Goal: Information Seeking & Learning: Learn about a topic

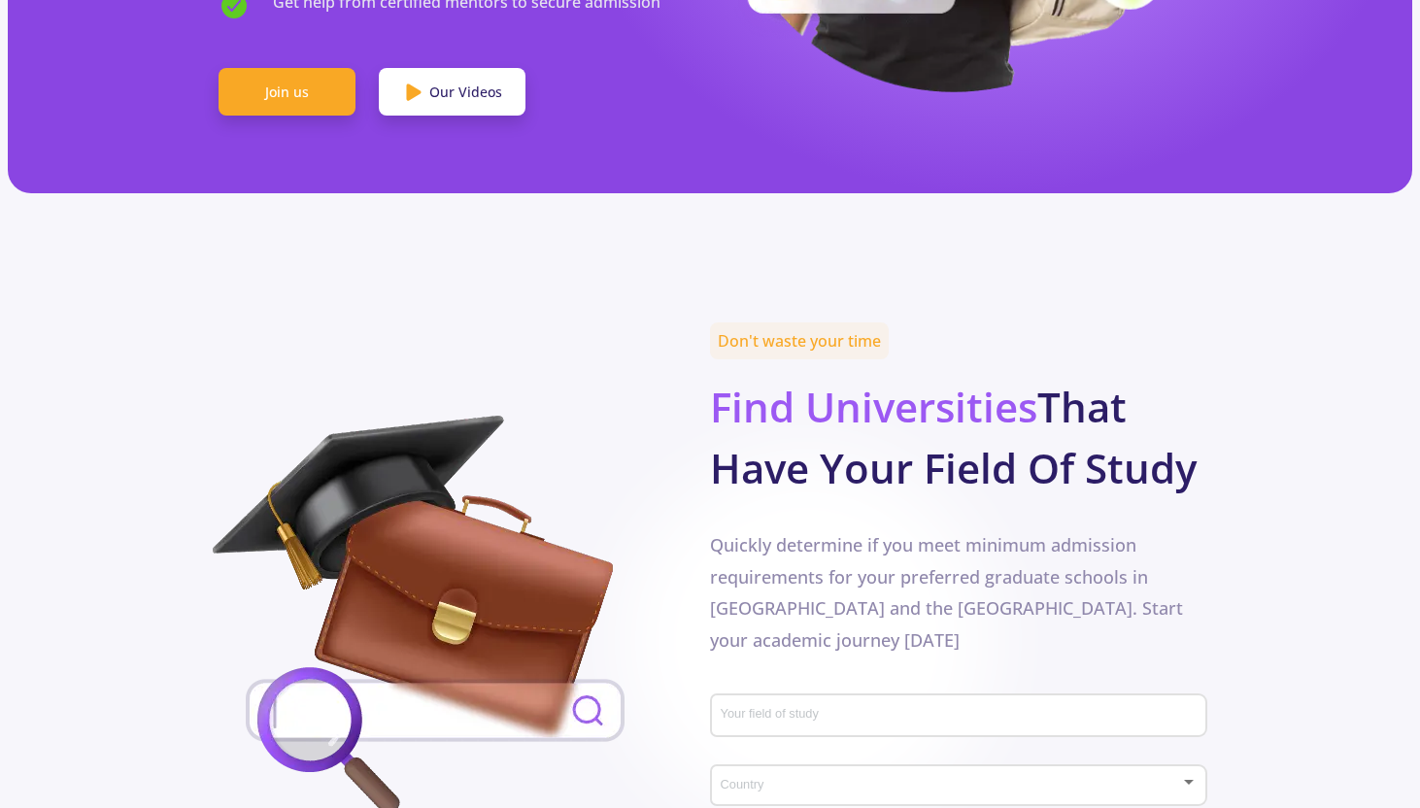
scroll to position [826, 0]
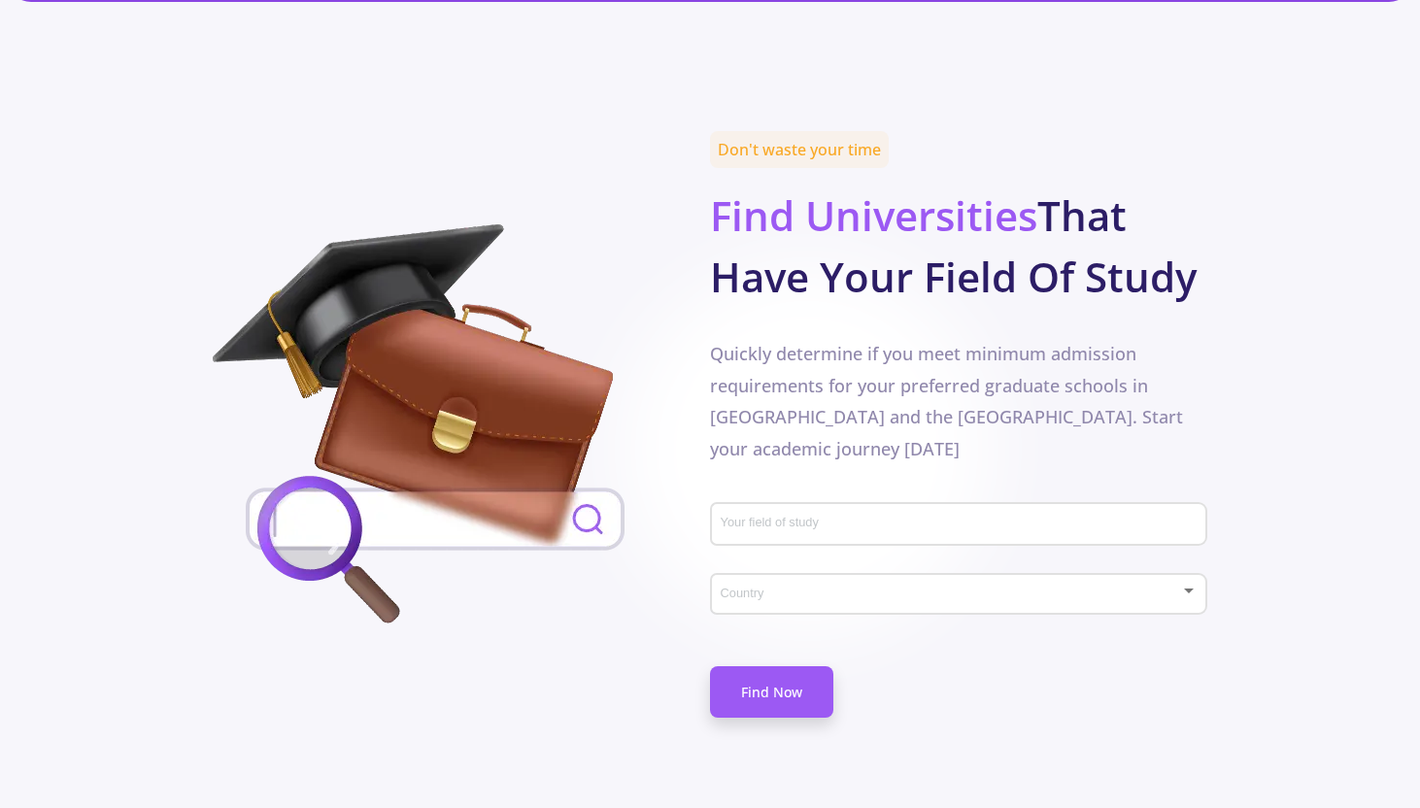
click at [734, 517] on input "Your field of study" at bounding box center [962, 525] width 484 height 17
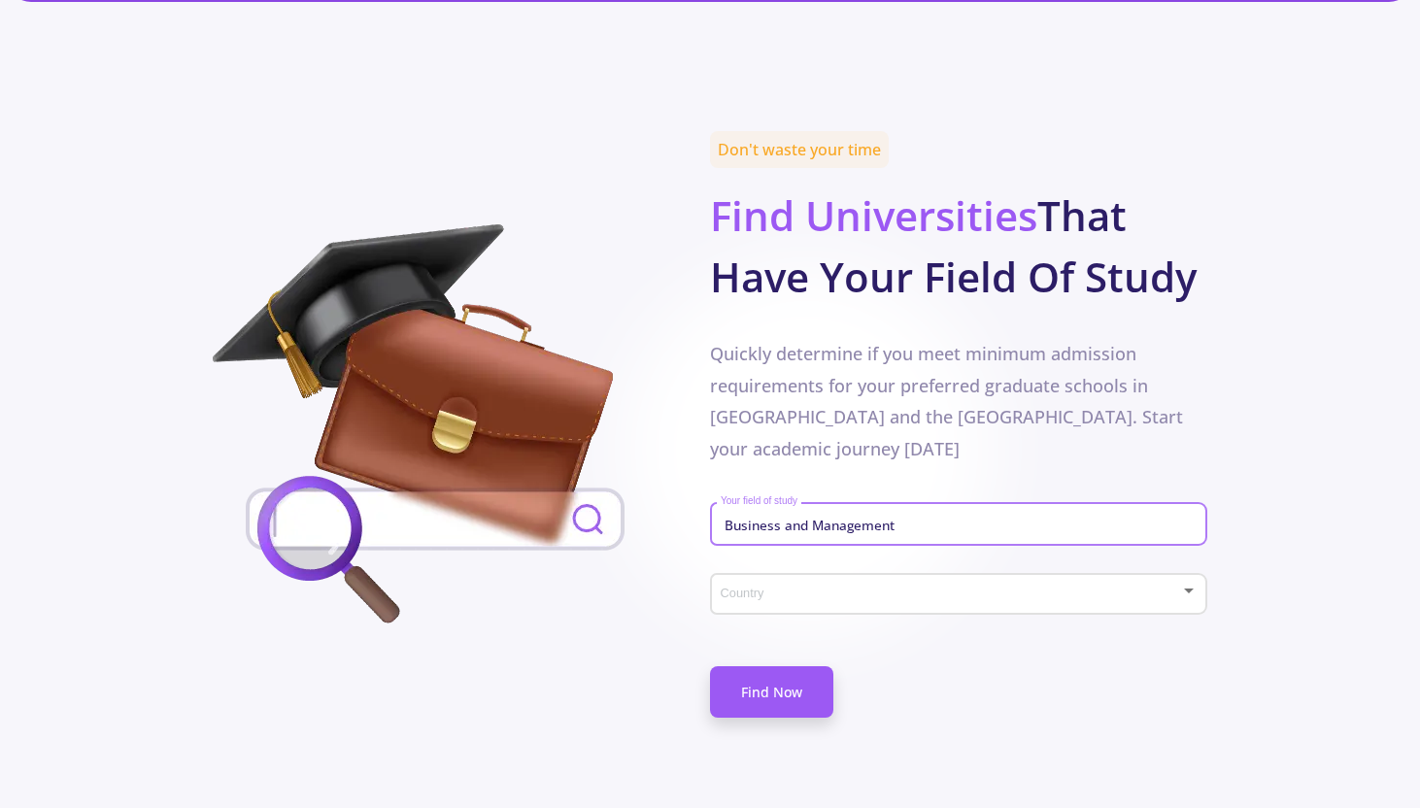
type input "Business and Management"
click at [749, 566] on div "Country" at bounding box center [959, 590] width 479 height 49
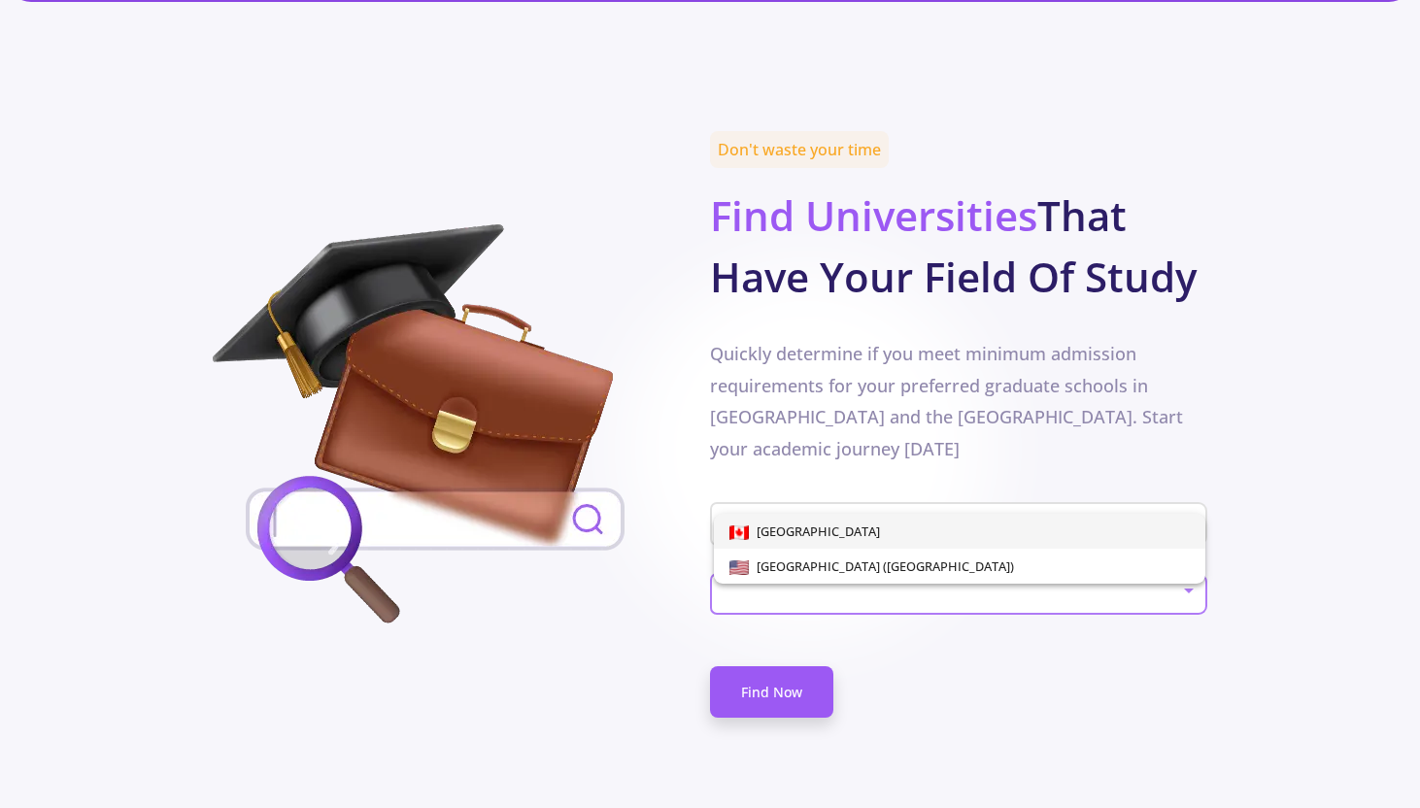
click at [754, 532] on span "[GEOGRAPHIC_DATA]" at bounding box center [814, 530] width 131 height 17
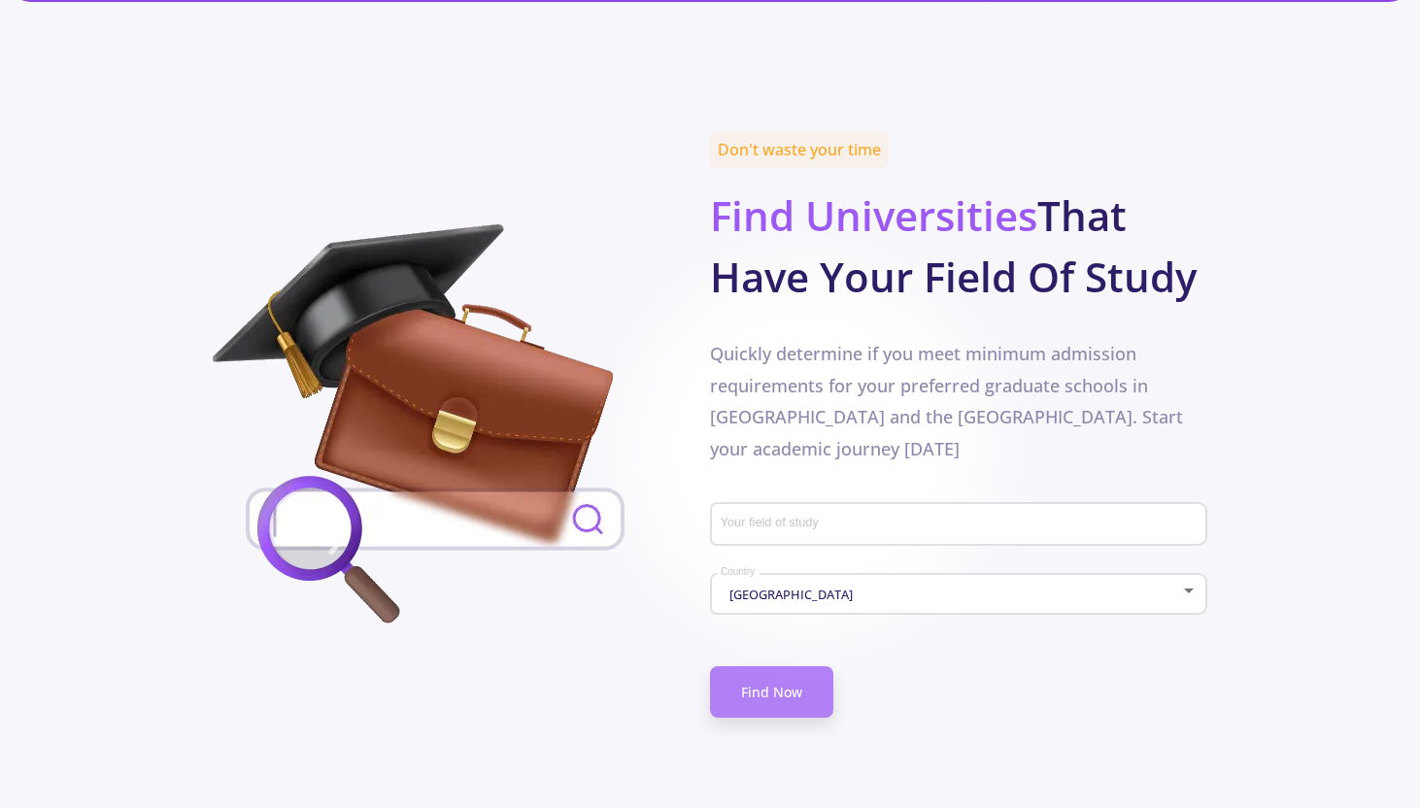
click at [757, 666] on link "Find Now" at bounding box center [771, 691] width 123 height 51
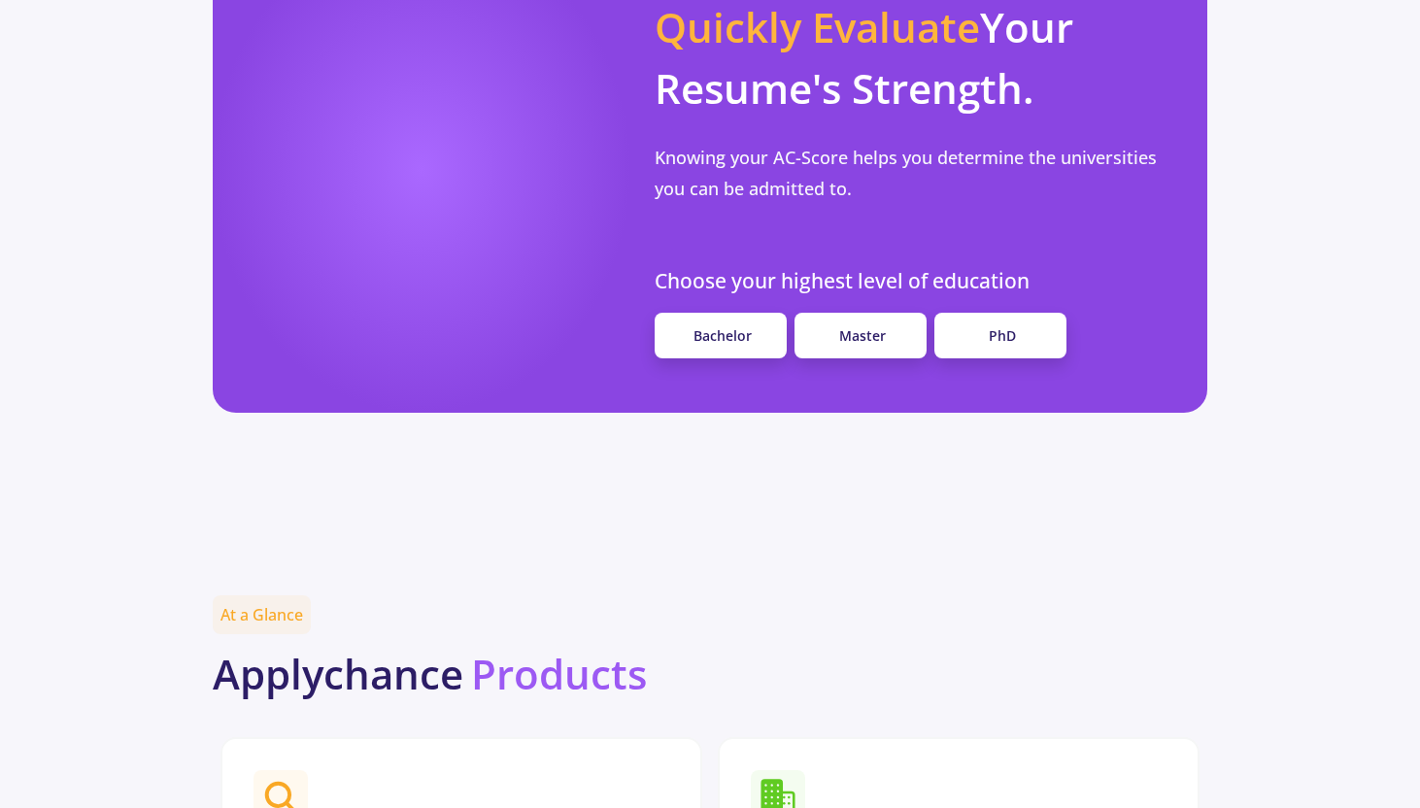
scroll to position [1577, 0]
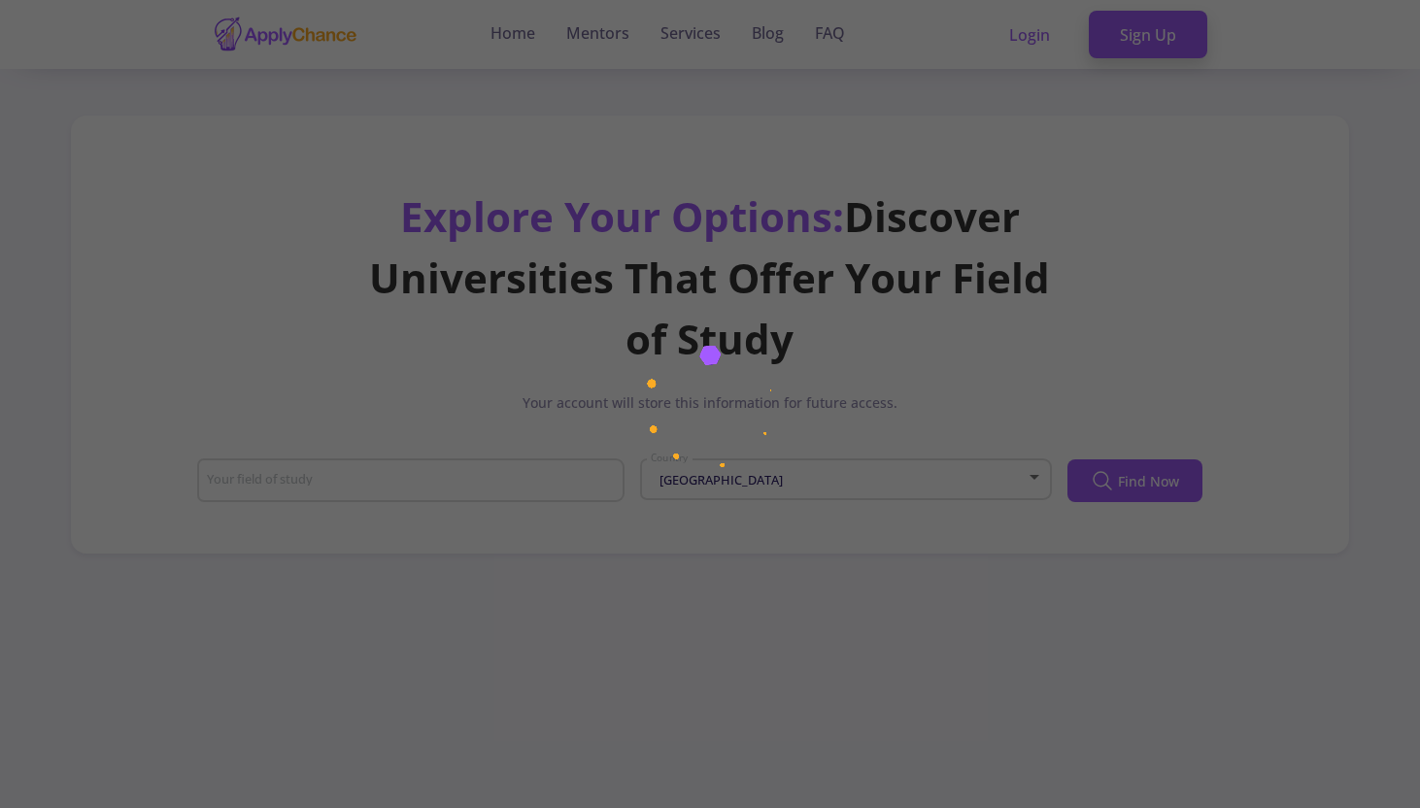
type input "Business and Management"
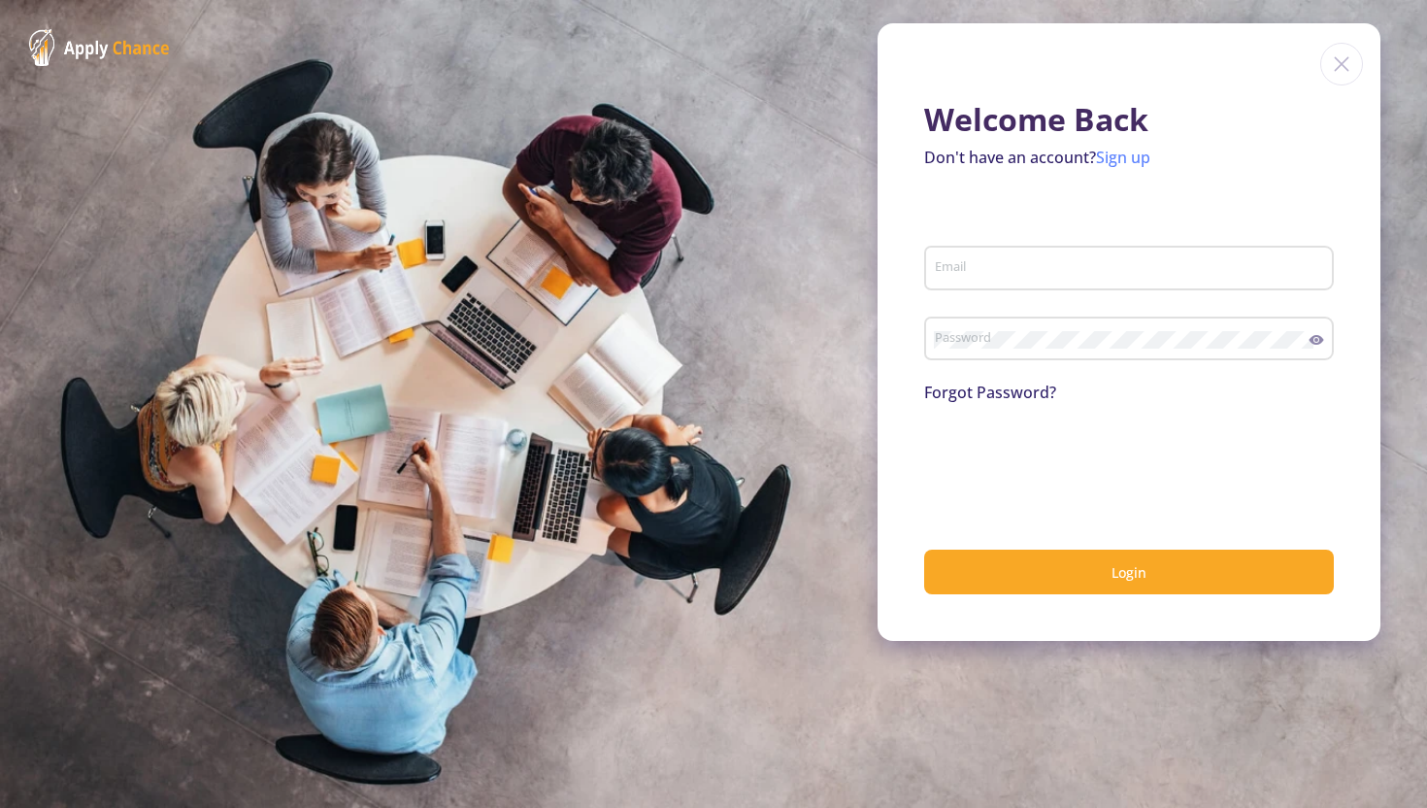
click at [1132, 155] on link "Sign up" at bounding box center [1123, 157] width 54 height 21
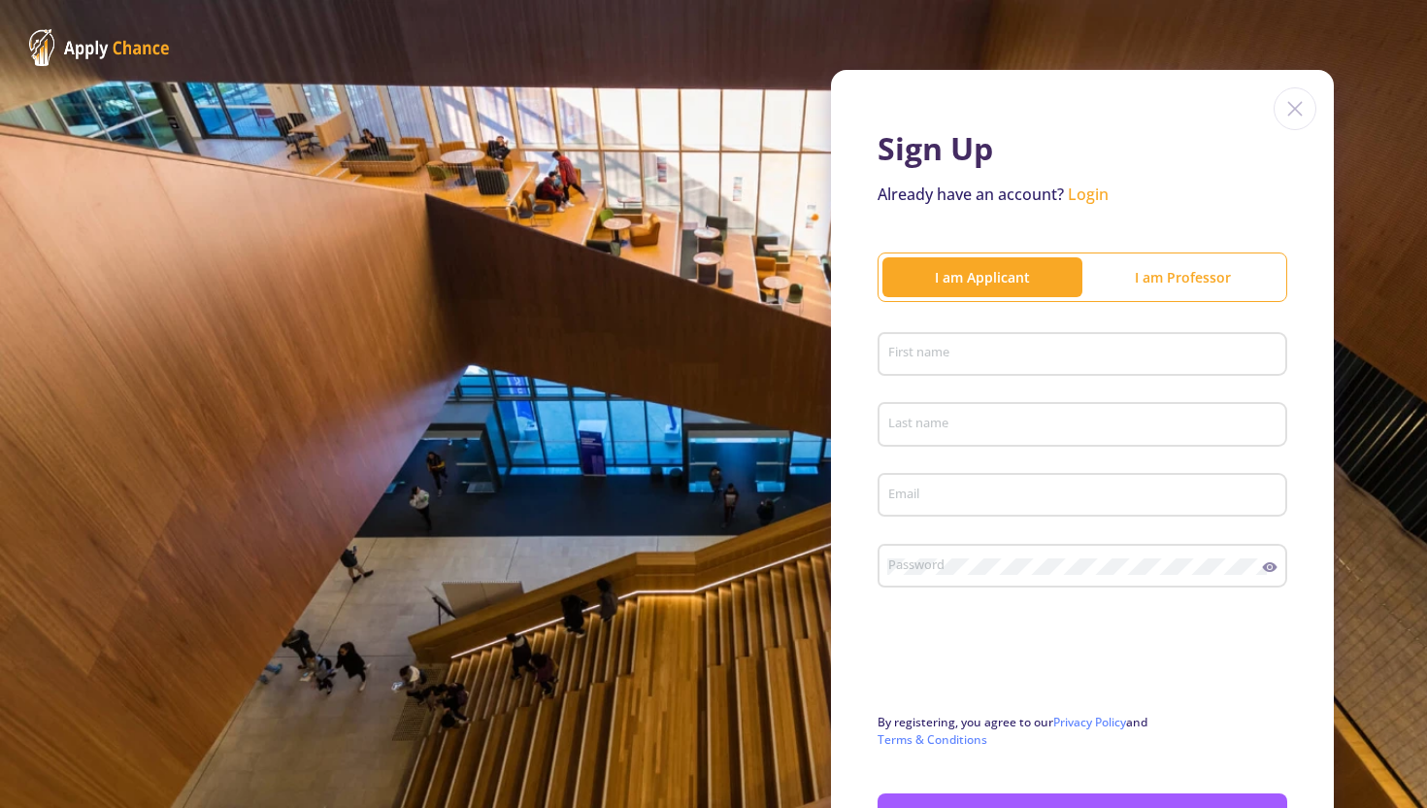
click at [887, 362] on input "First name" at bounding box center [1085, 355] width 396 height 17
type input "Dioni"
click at [941, 421] on input "Last name" at bounding box center [1085, 425] width 396 height 17
type input "[PERSON_NAME]"
click at [951, 558] on div "Password" at bounding box center [1075, 562] width 376 height 50
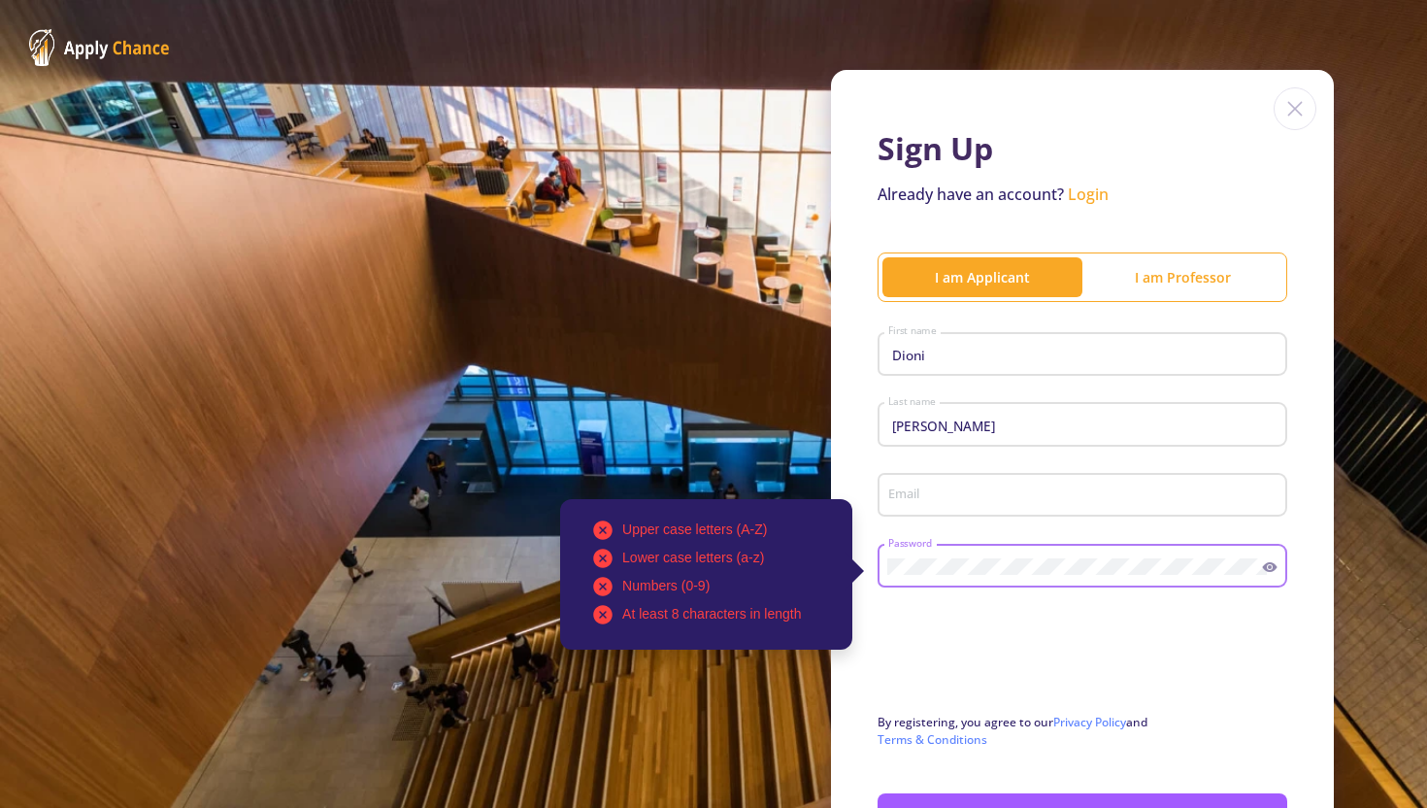
click at [954, 524] on div "Email" at bounding box center [1083, 501] width 410 height 64
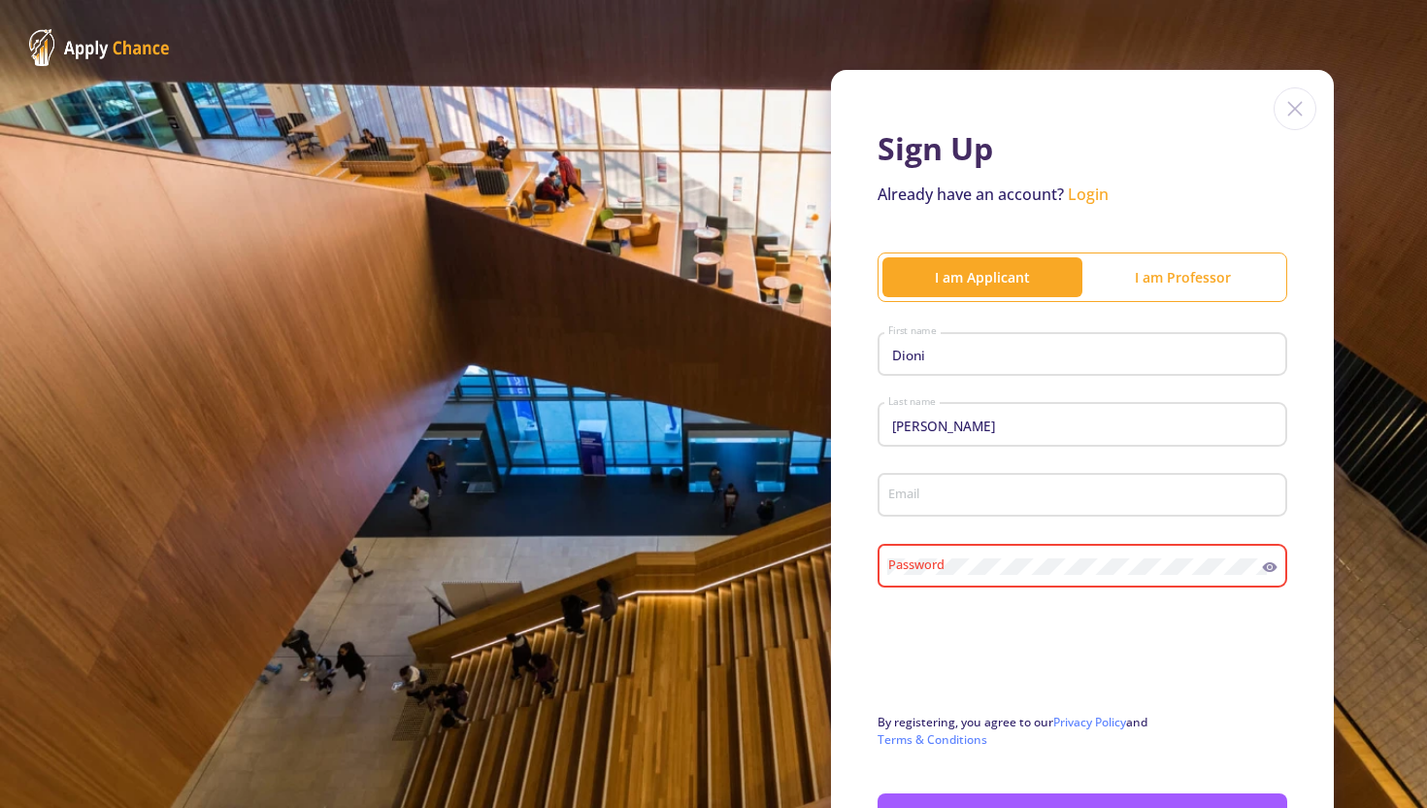
click at [954, 517] on div "Email" at bounding box center [1082, 491] width 391 height 50
type input "[EMAIL_ADDRESS][DOMAIN_NAME]"
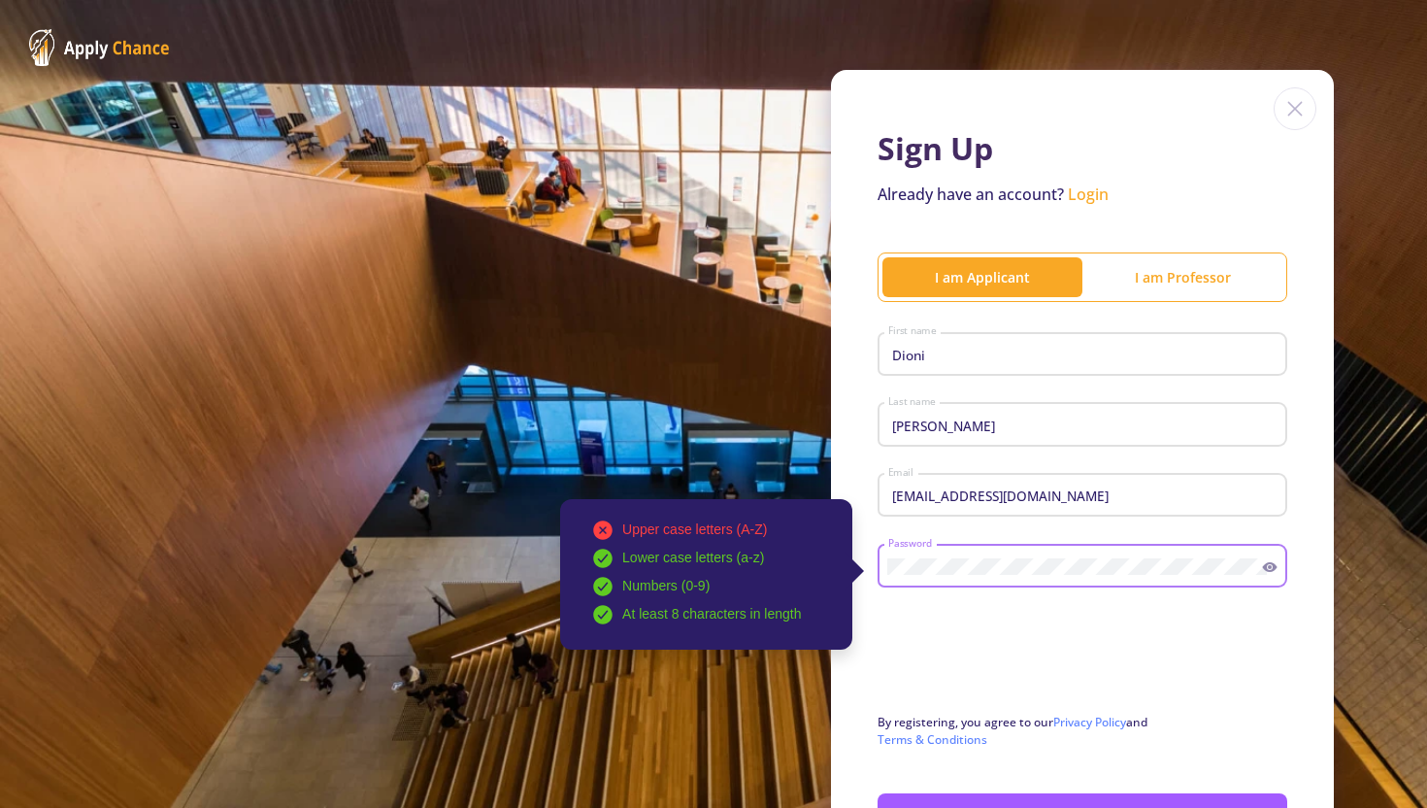
click at [887, 552] on div "Upper case letters (A-Z) Lower case letters (a-z) Numbers (0-9) At least 8 char…" at bounding box center [1075, 562] width 376 height 50
click at [1276, 579] on div "Upper case letters (A-Z) Lower case letters (a-z) Numbers (0-9) At least 8 char…" at bounding box center [1083, 562] width 410 height 50
click at [1264, 568] on icon at bounding box center [1270, 567] width 16 height 16
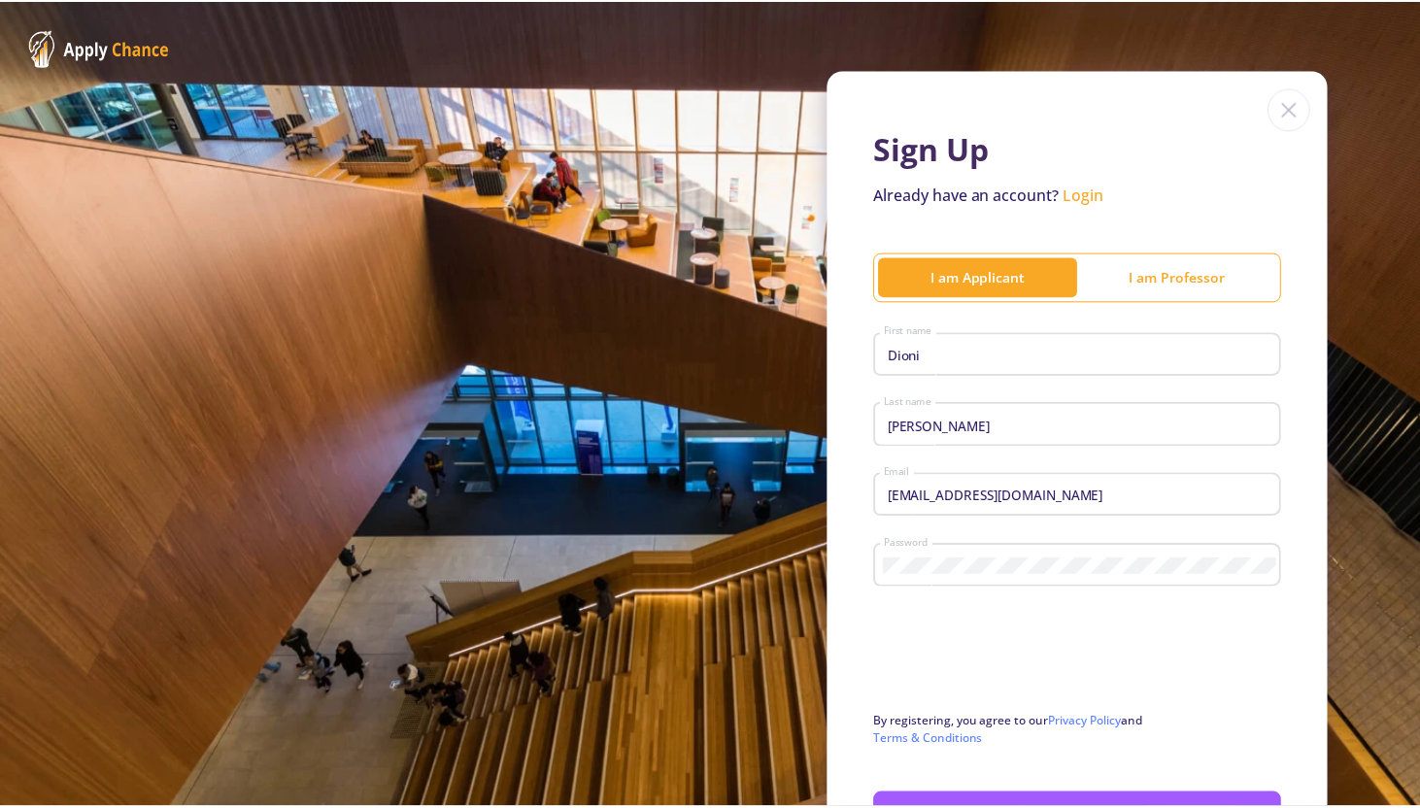
scroll to position [110, 0]
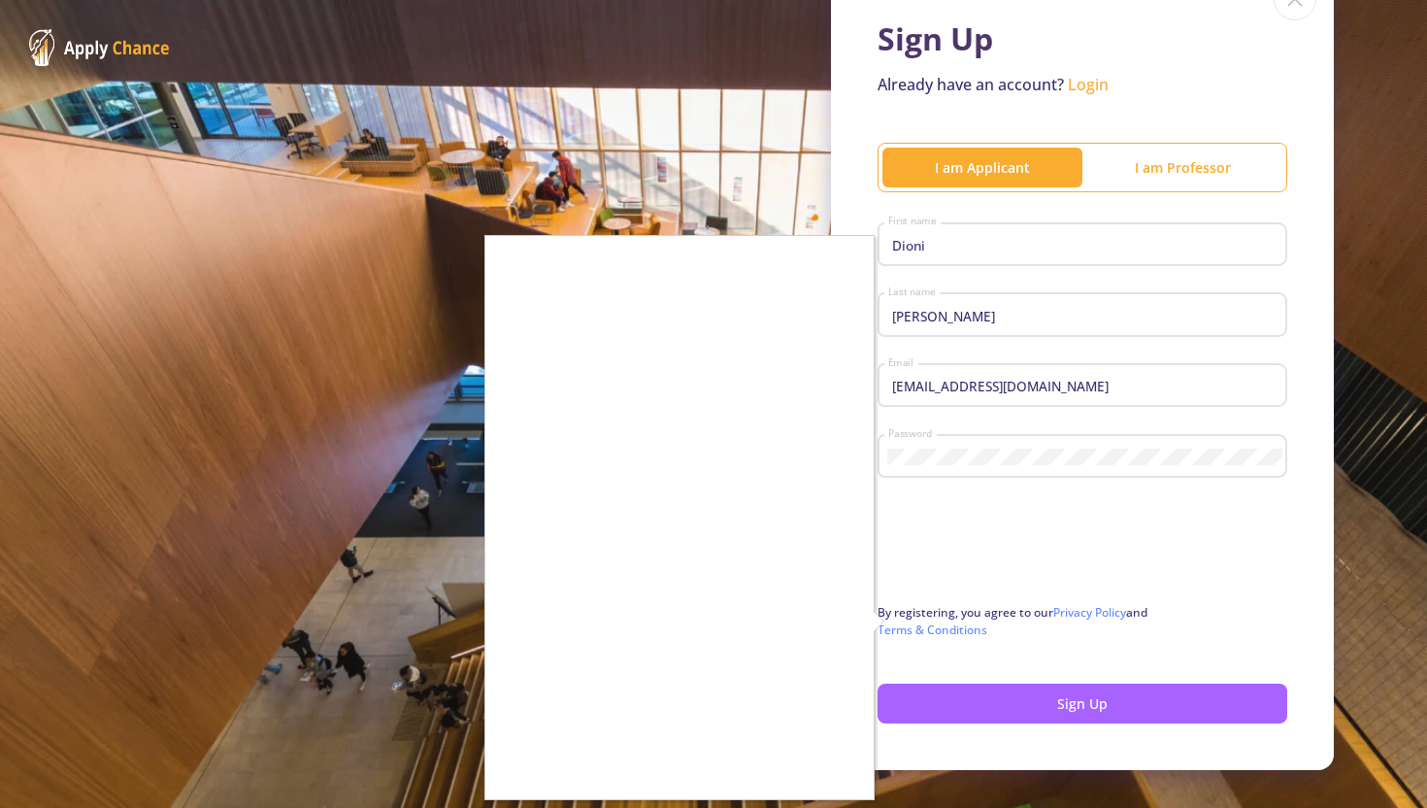
click at [960, 697] on div at bounding box center [713, 404] width 1427 height 808
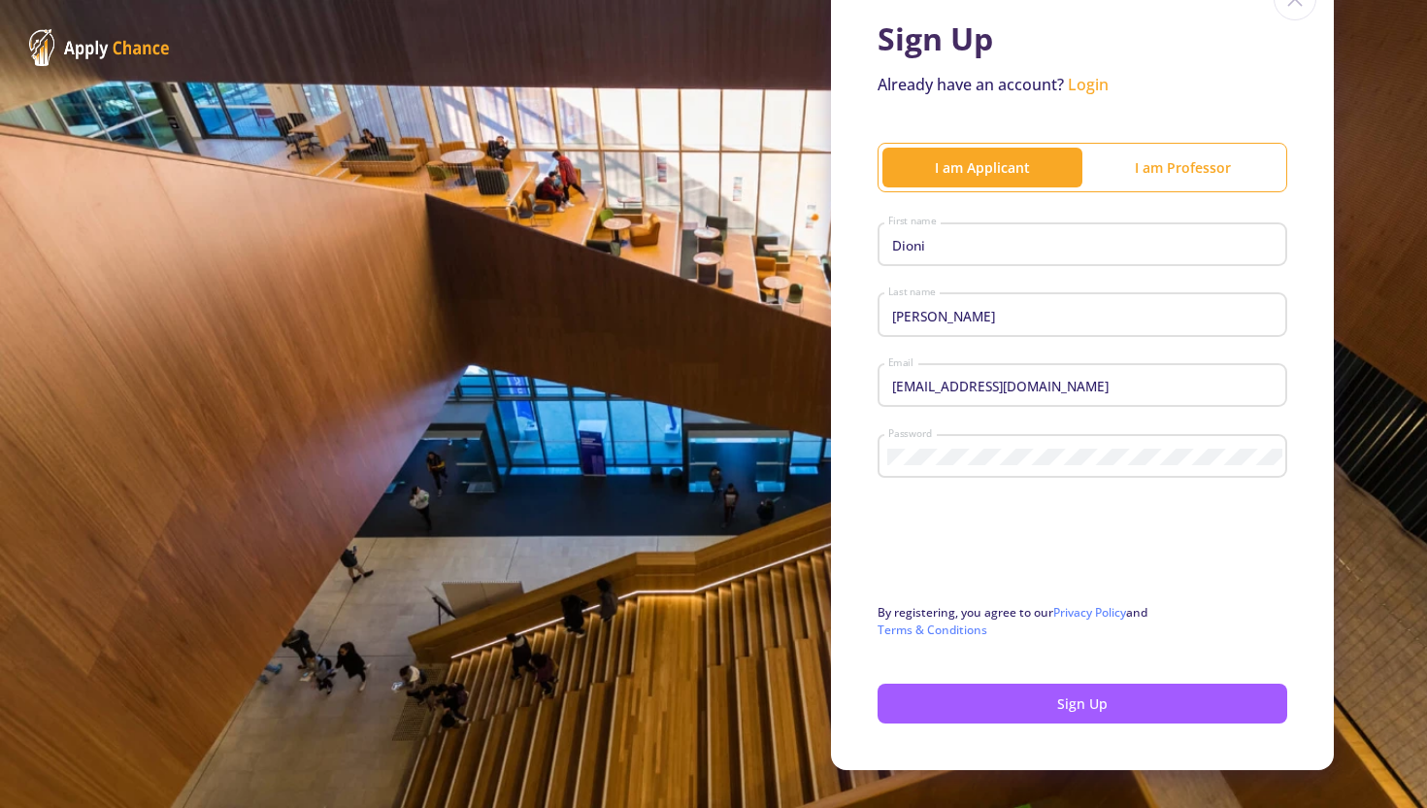
click at [960, 697] on button "Sign Up" at bounding box center [1083, 704] width 410 height 40
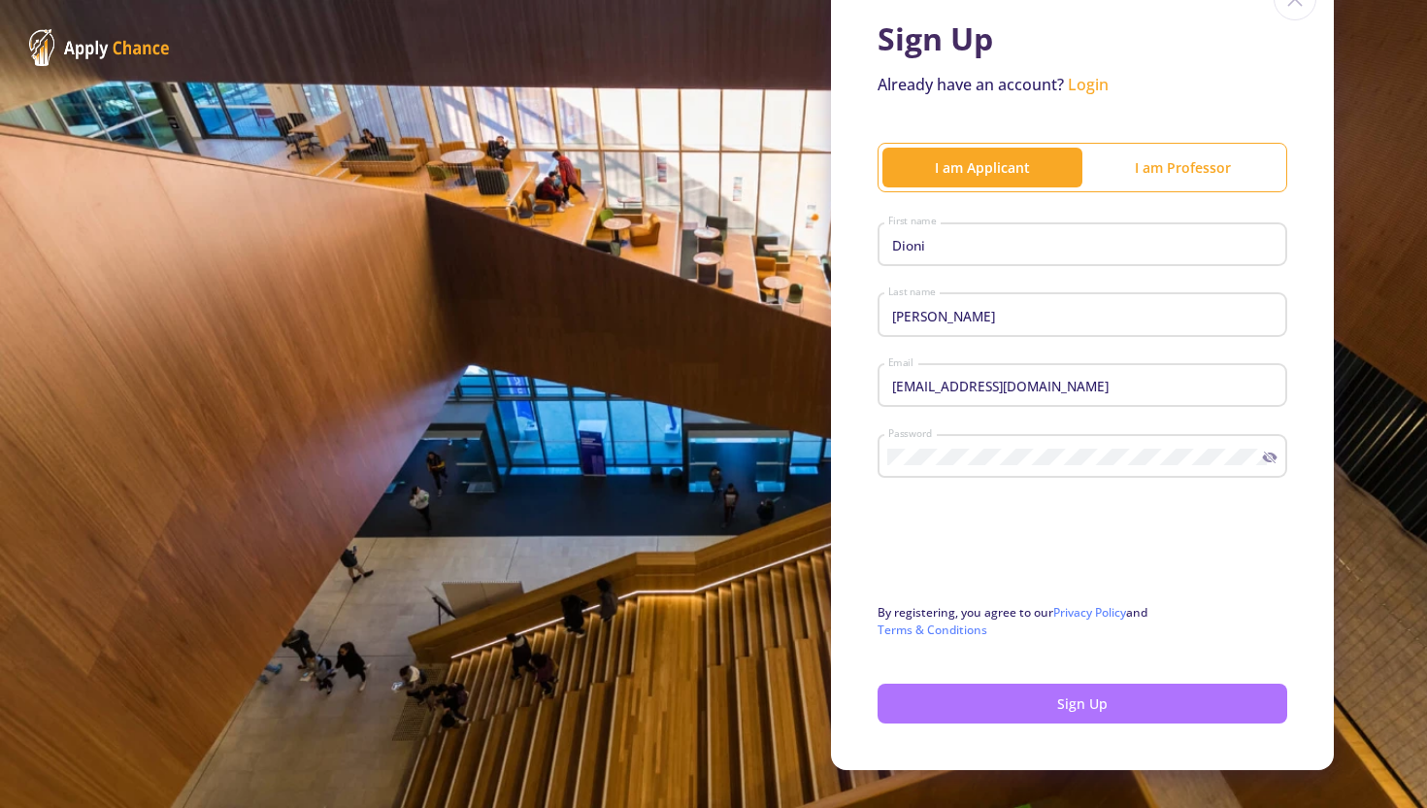
click at [921, 696] on button "Sign Up" at bounding box center [1083, 704] width 410 height 40
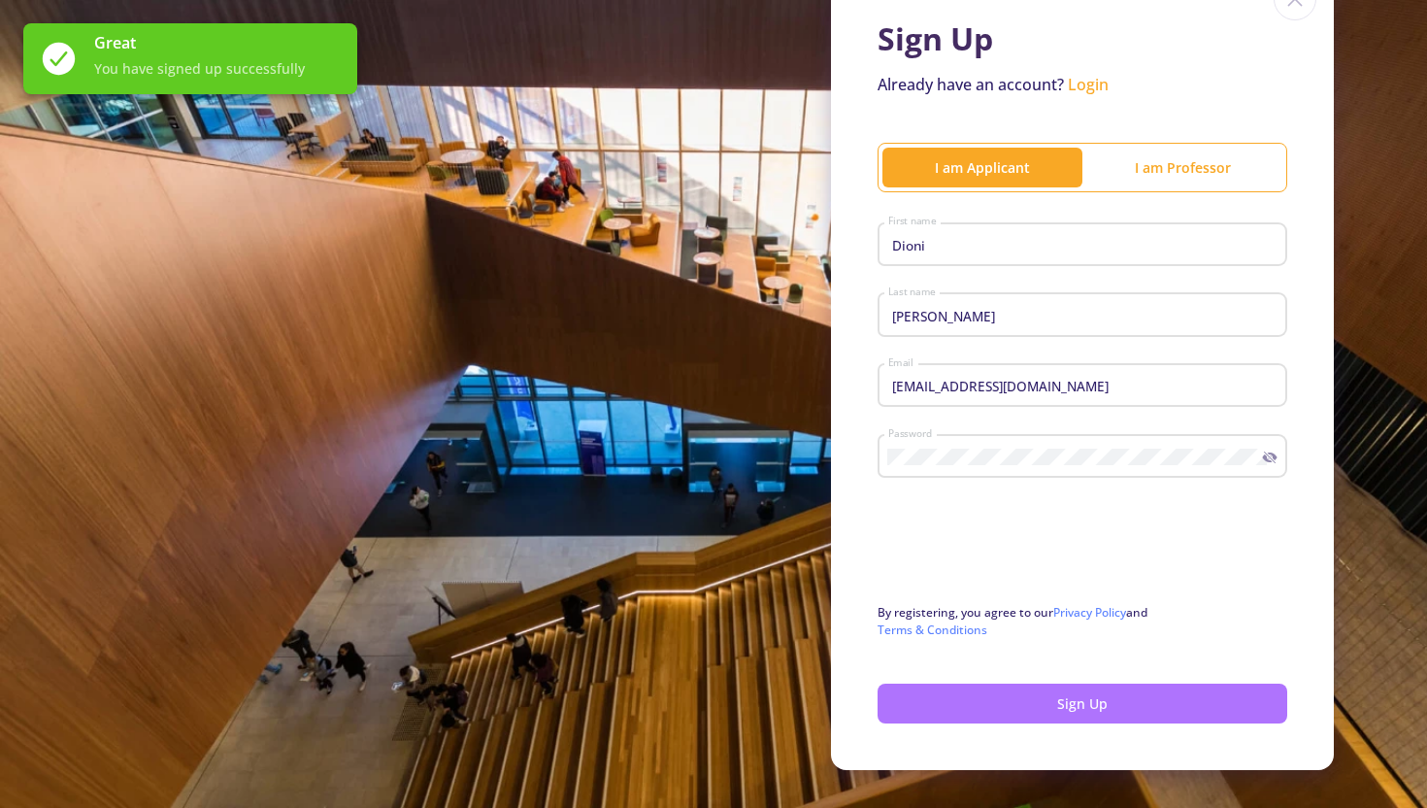
click at [894, 708] on button "Sign Up" at bounding box center [1083, 704] width 410 height 40
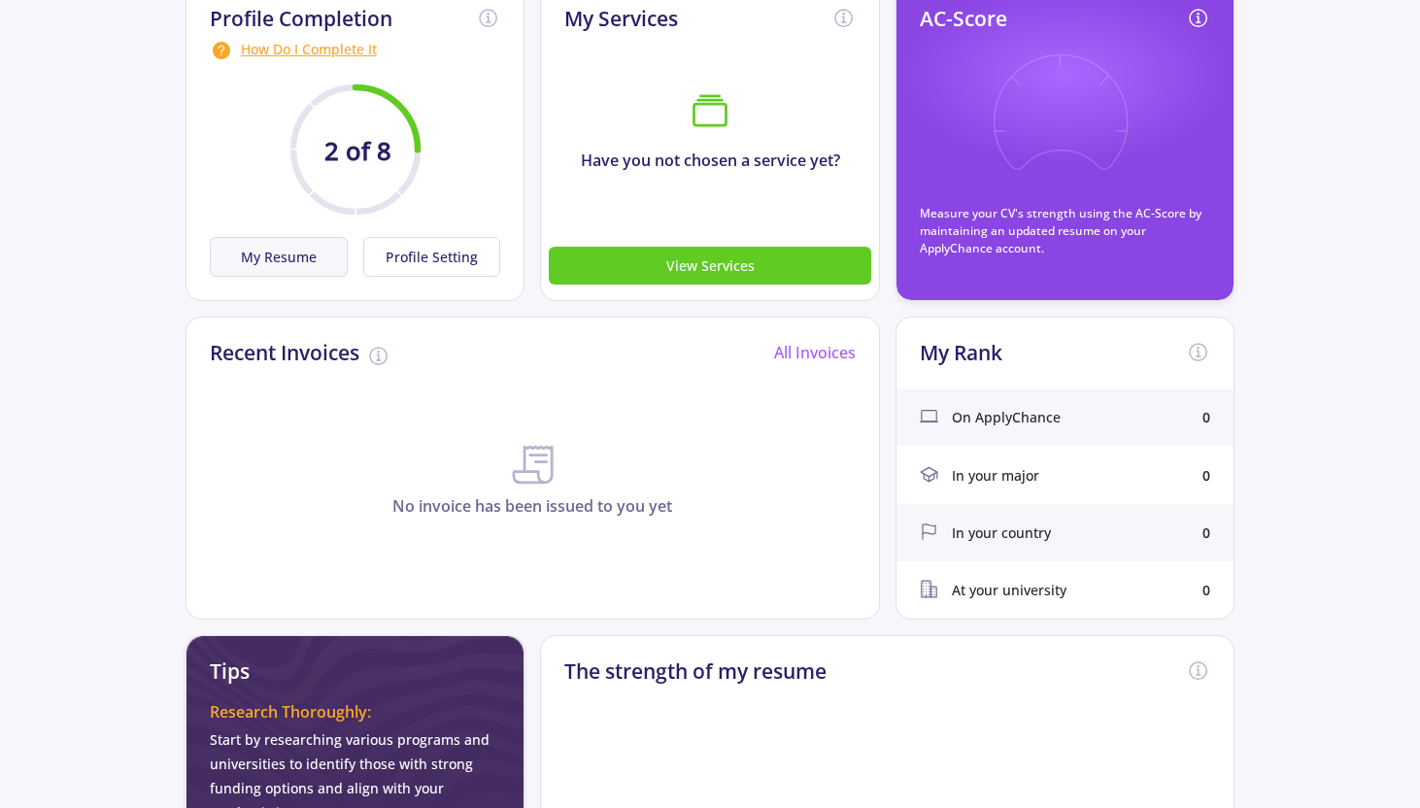
scroll to position [120, 0]
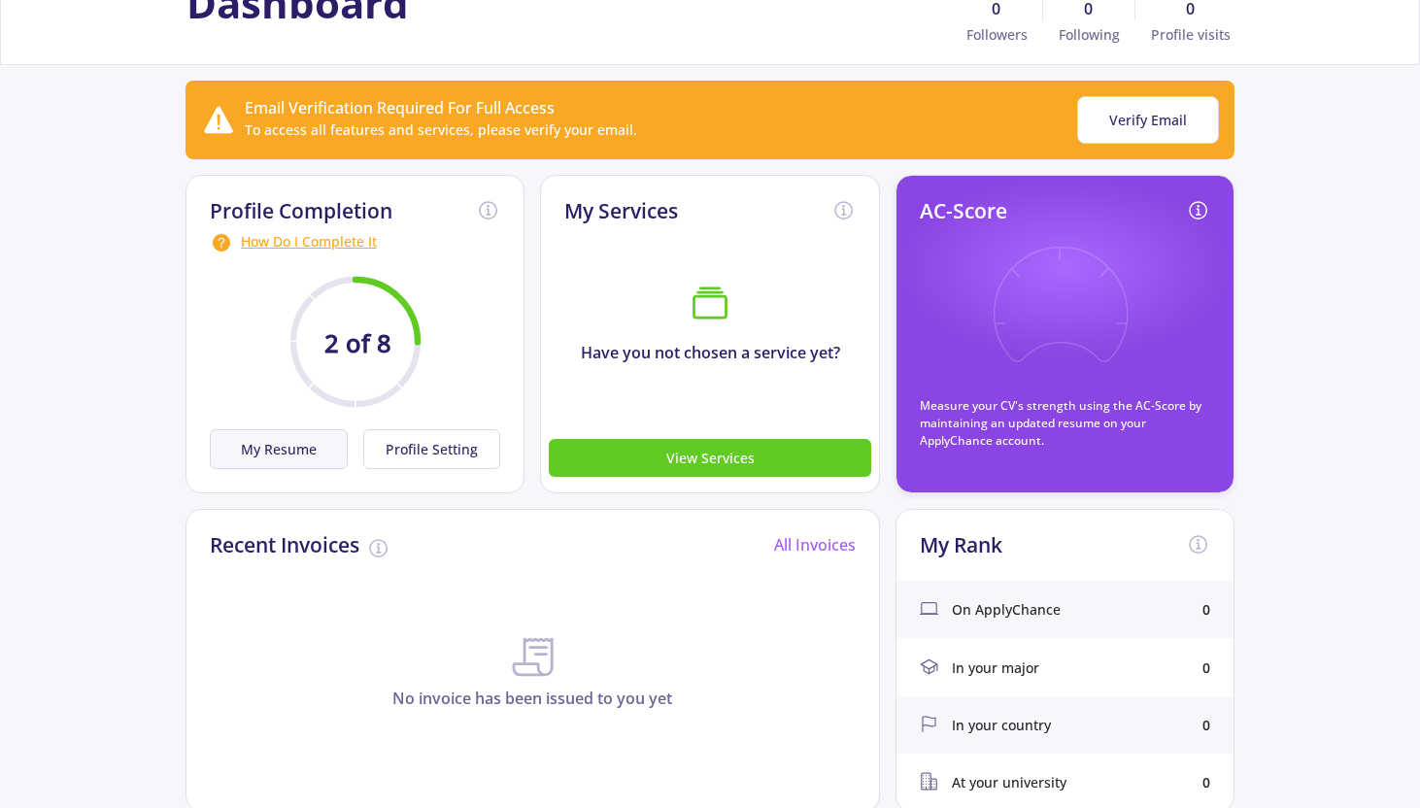
click at [320, 432] on button "My Resume" at bounding box center [279, 449] width 138 height 40
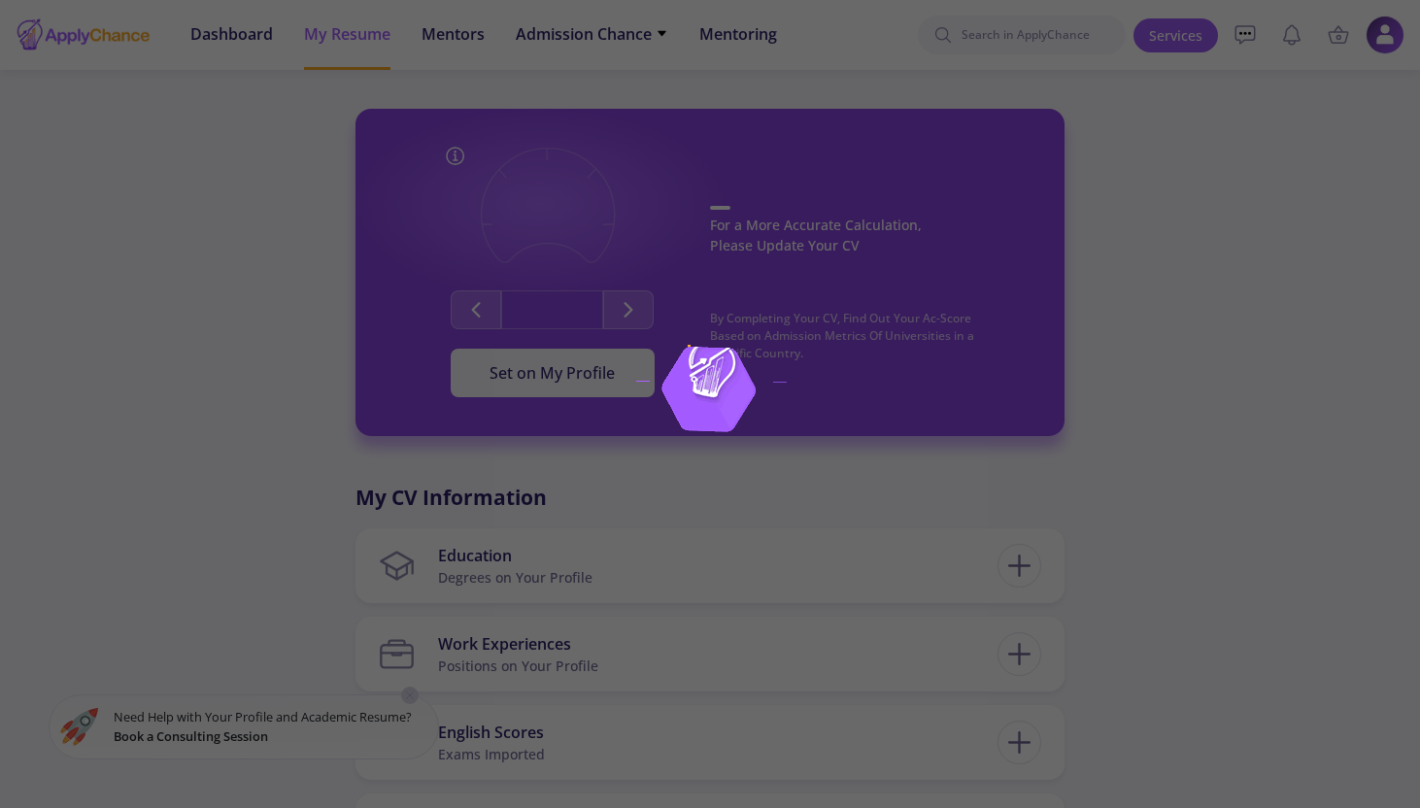
click at [474, 379] on div at bounding box center [710, 404] width 1420 height 808
click at [474, 382] on div at bounding box center [710, 404] width 1420 height 808
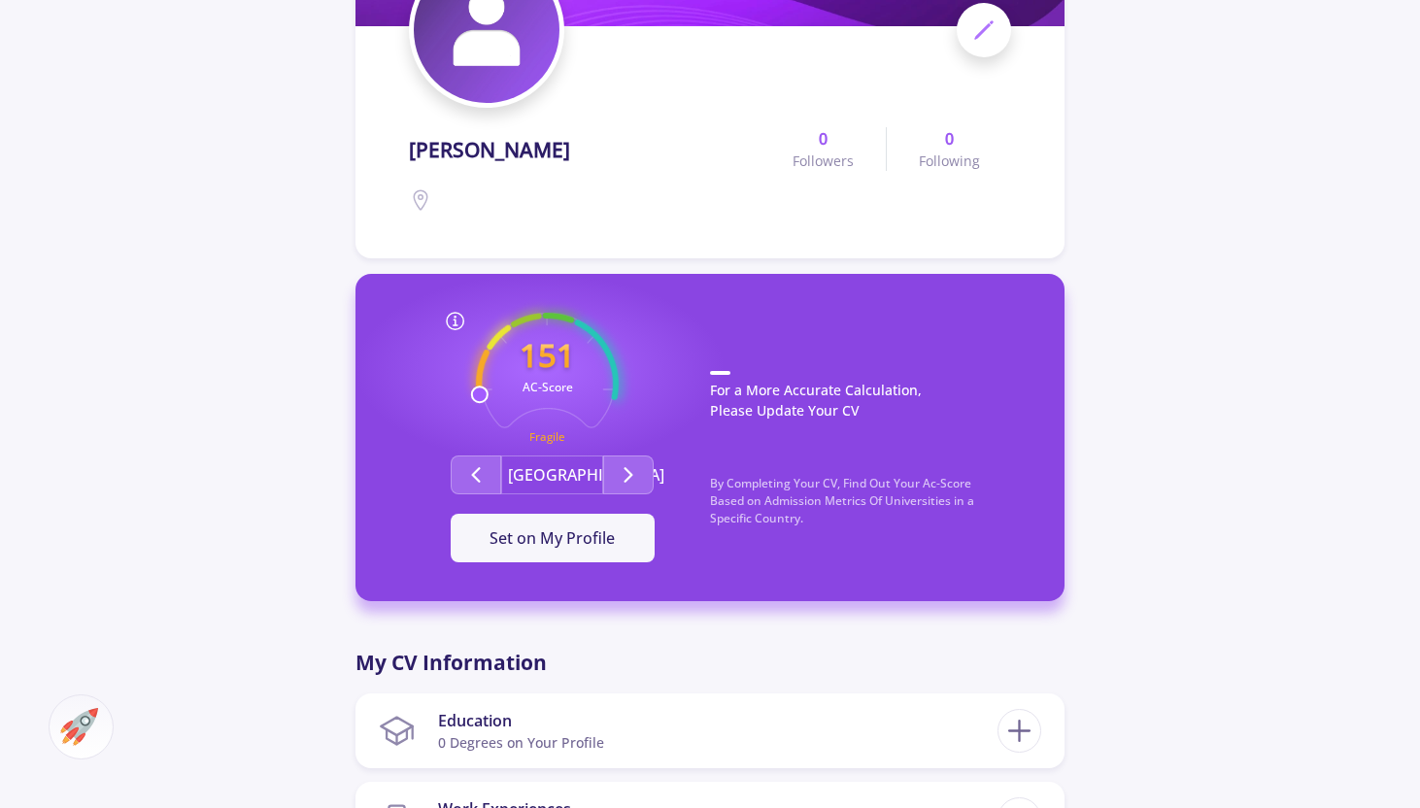
scroll to position [312, 0]
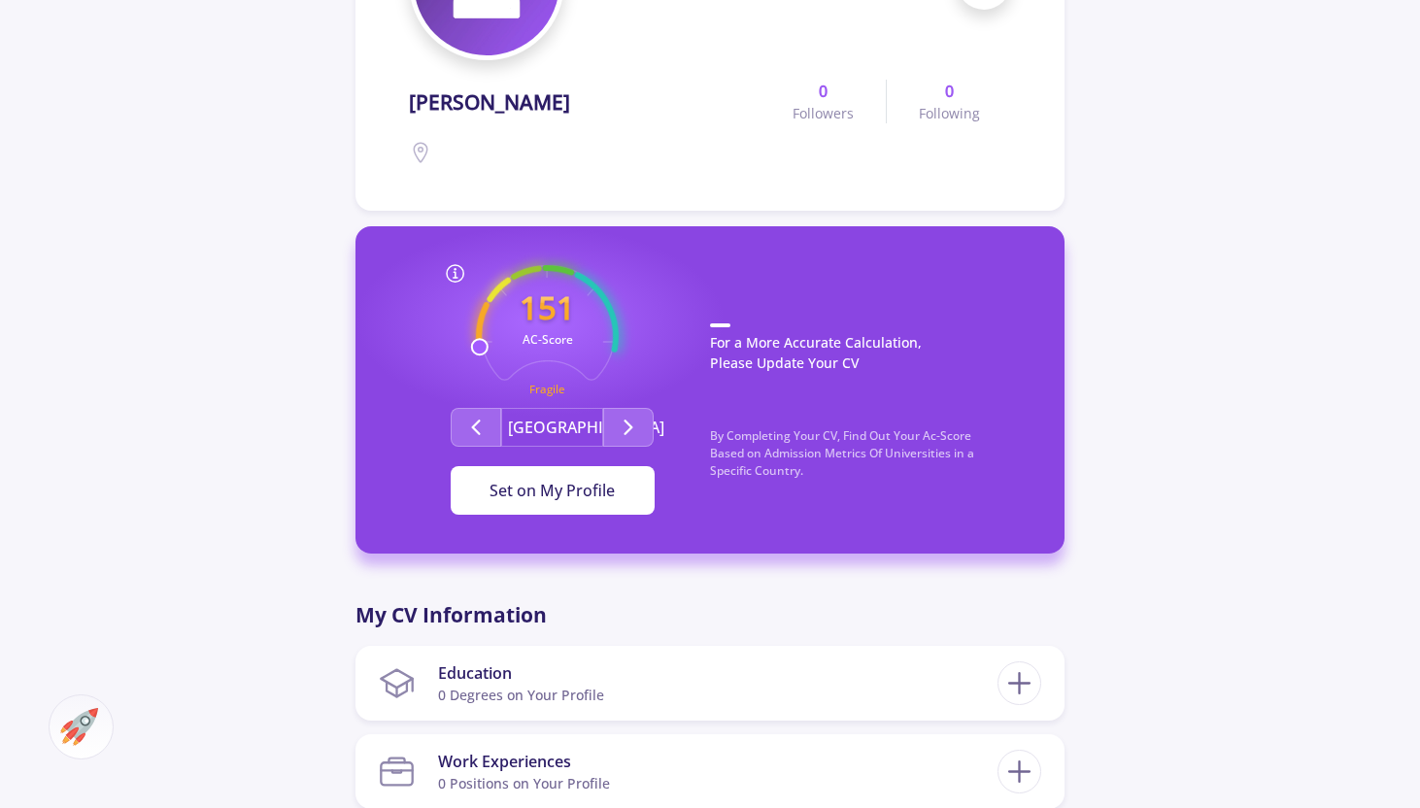
click at [520, 483] on span "Set on My Profile" at bounding box center [551, 490] width 125 height 21
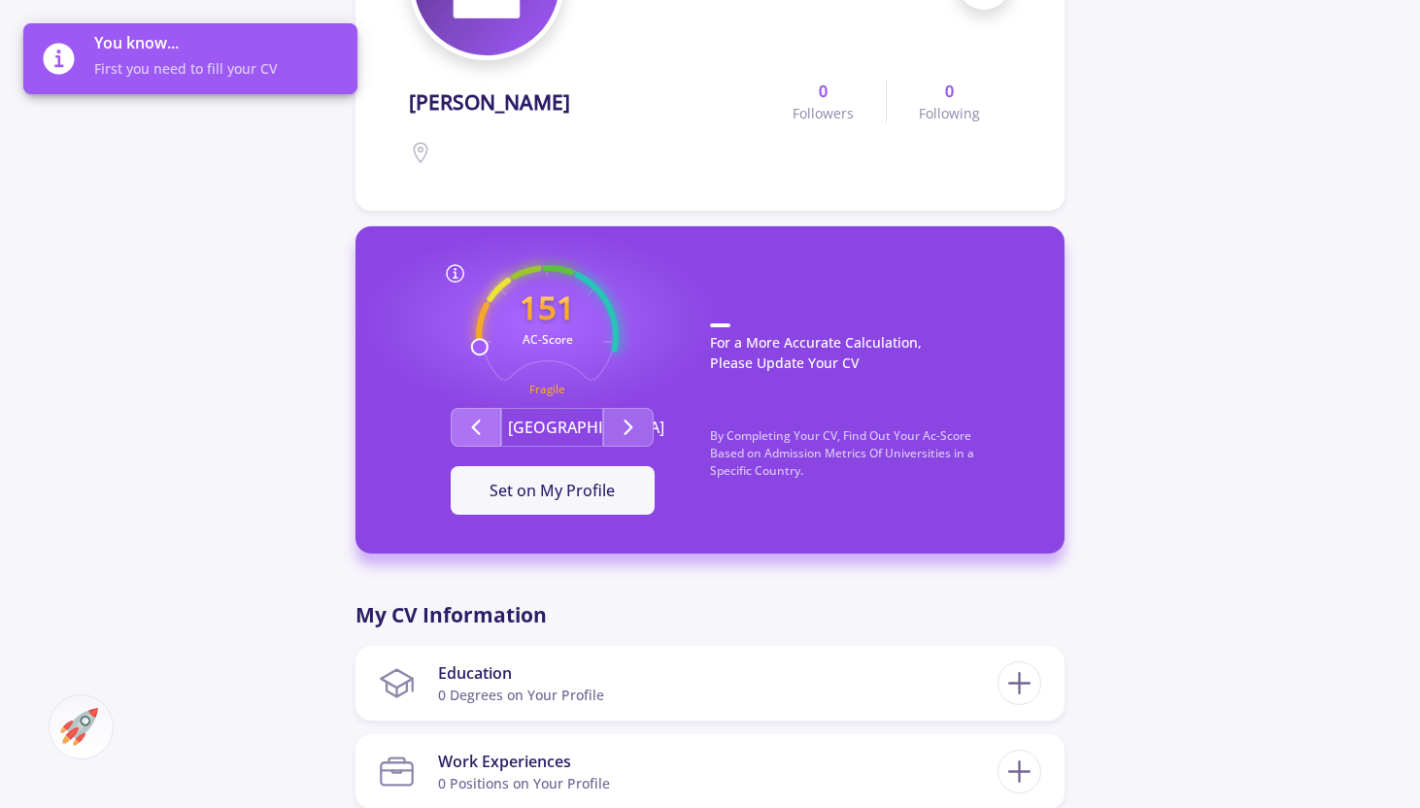
click at [485, 430] on icon "Second group" at bounding box center [475, 427] width 23 height 23
click at [641, 432] on button "Second group" at bounding box center [628, 427] width 50 height 39
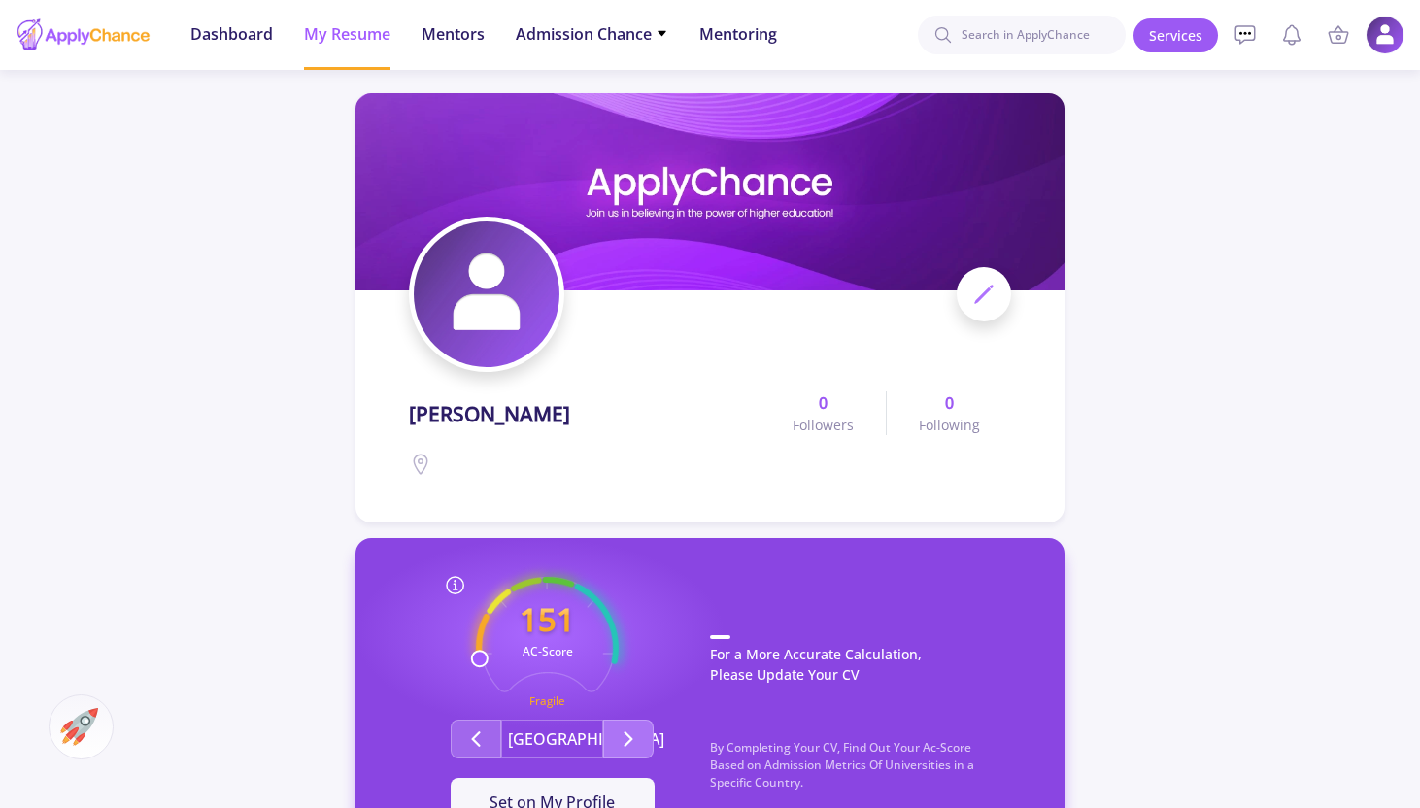
scroll to position [607, 0]
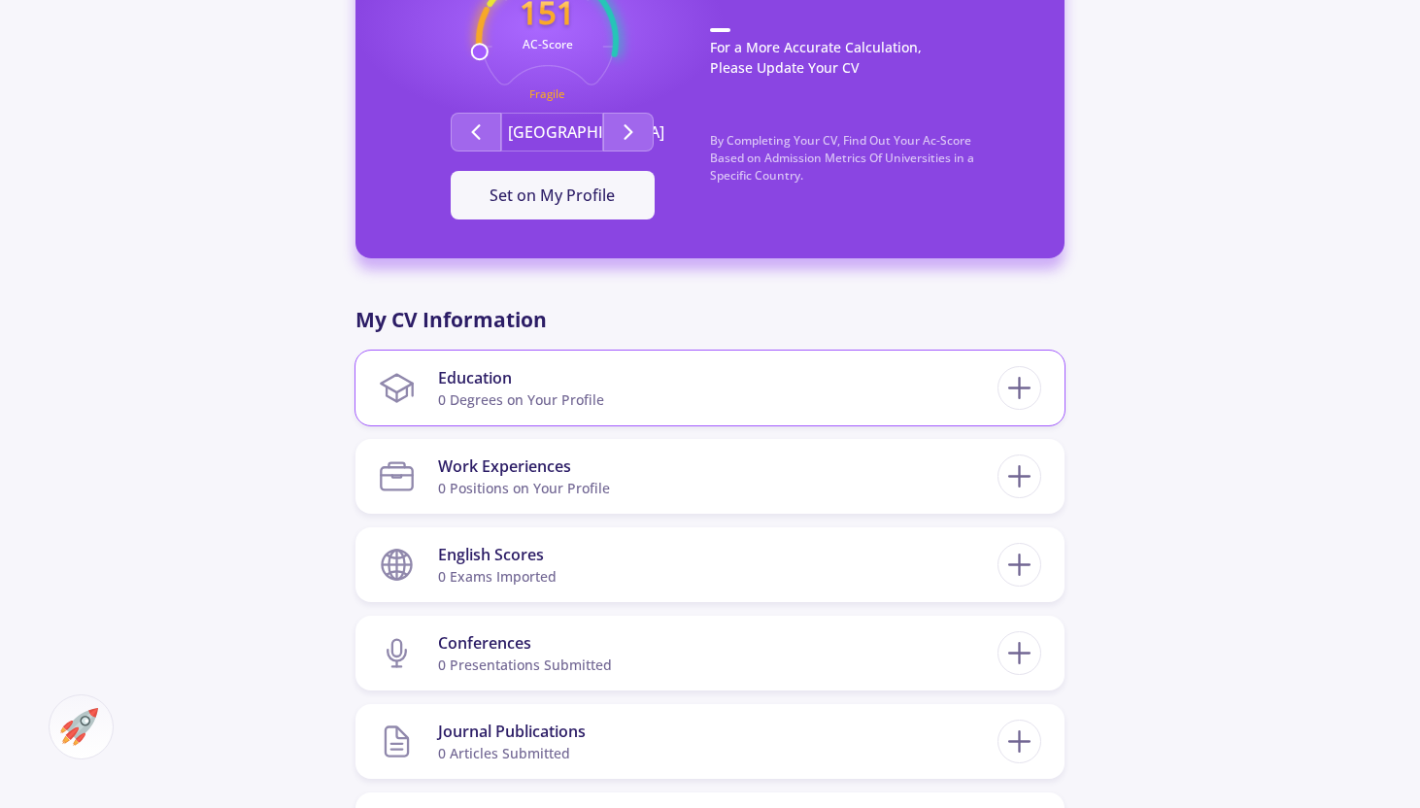
click at [819, 376] on section "Education 0 Degrees on Your Profile" at bounding box center [688, 387] width 619 height 59
click at [1015, 401] on icon at bounding box center [1019, 388] width 36 height 36
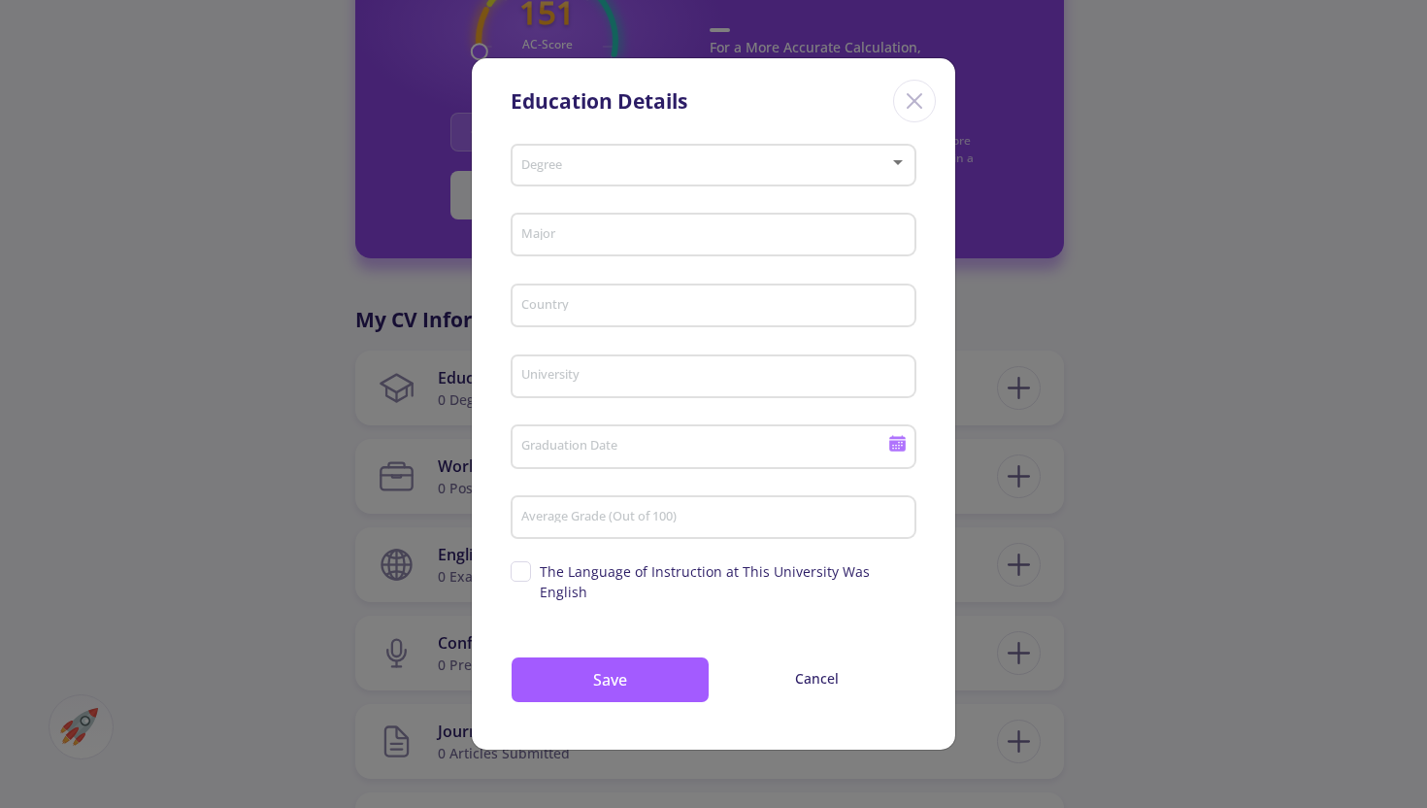
click at [901, 109] on icon "Close" at bounding box center [914, 100] width 31 height 31
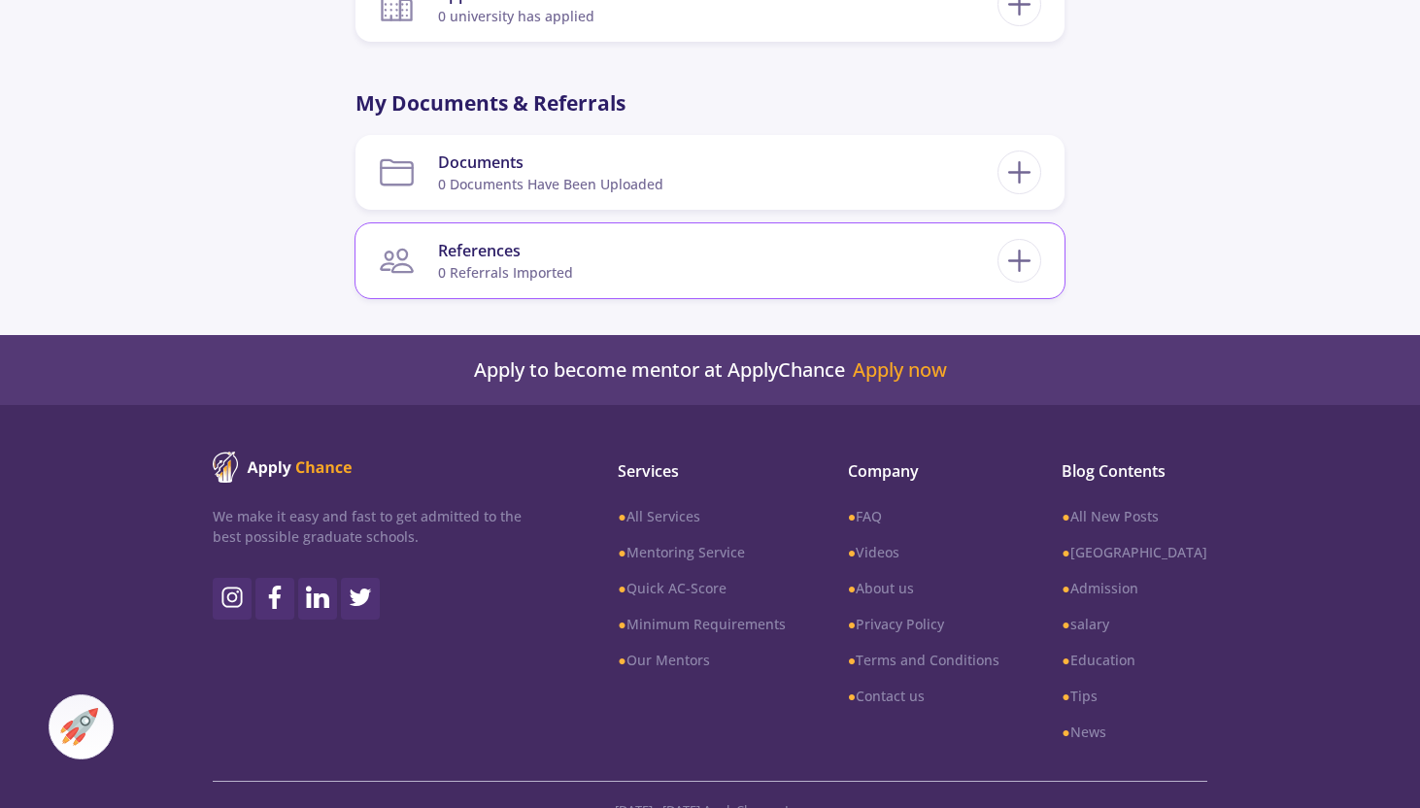
scroll to position [1615, 0]
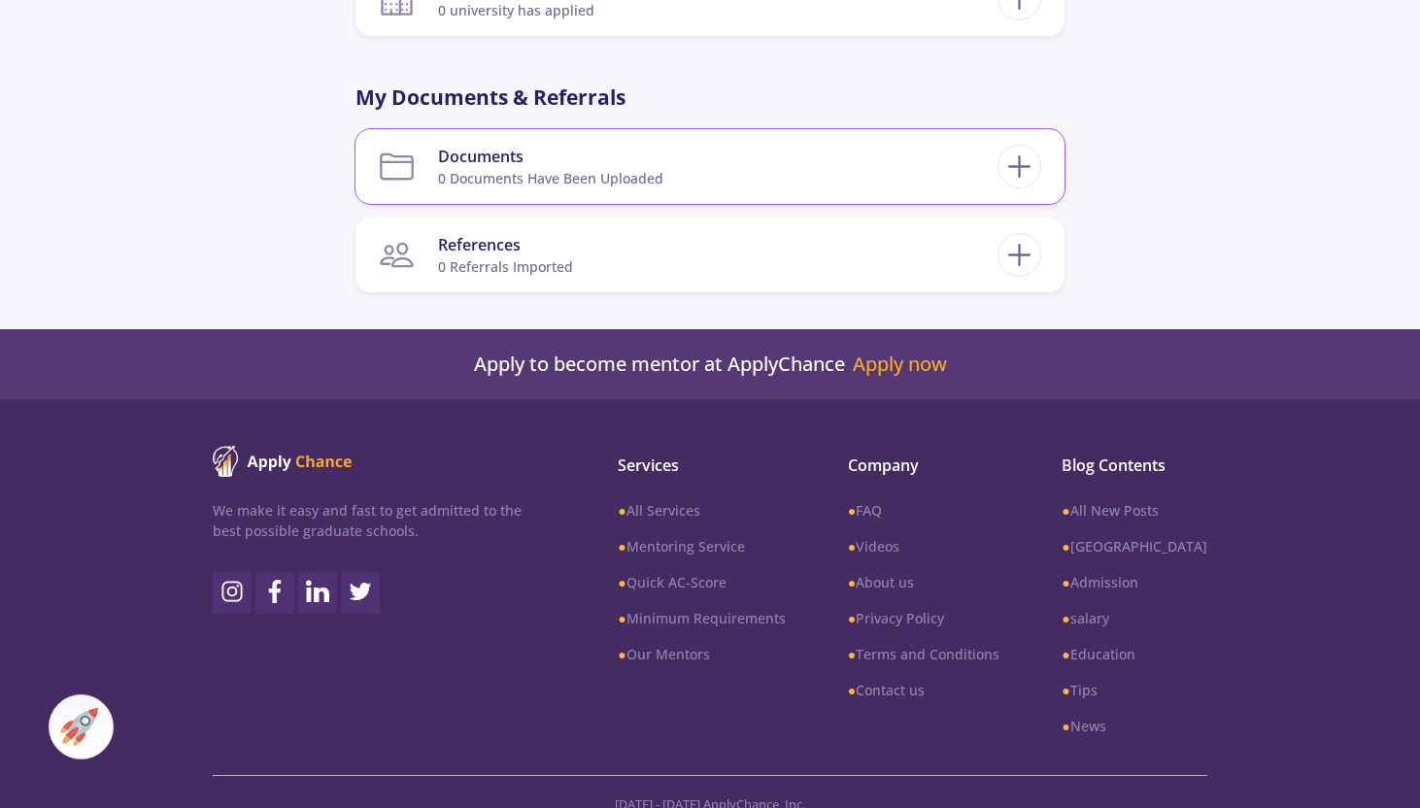
click at [998, 178] on div "Documents 0 documents have been uploaded" at bounding box center [710, 166] width 662 height 59
click at [1027, 164] on icon at bounding box center [1019, 167] width 36 height 36
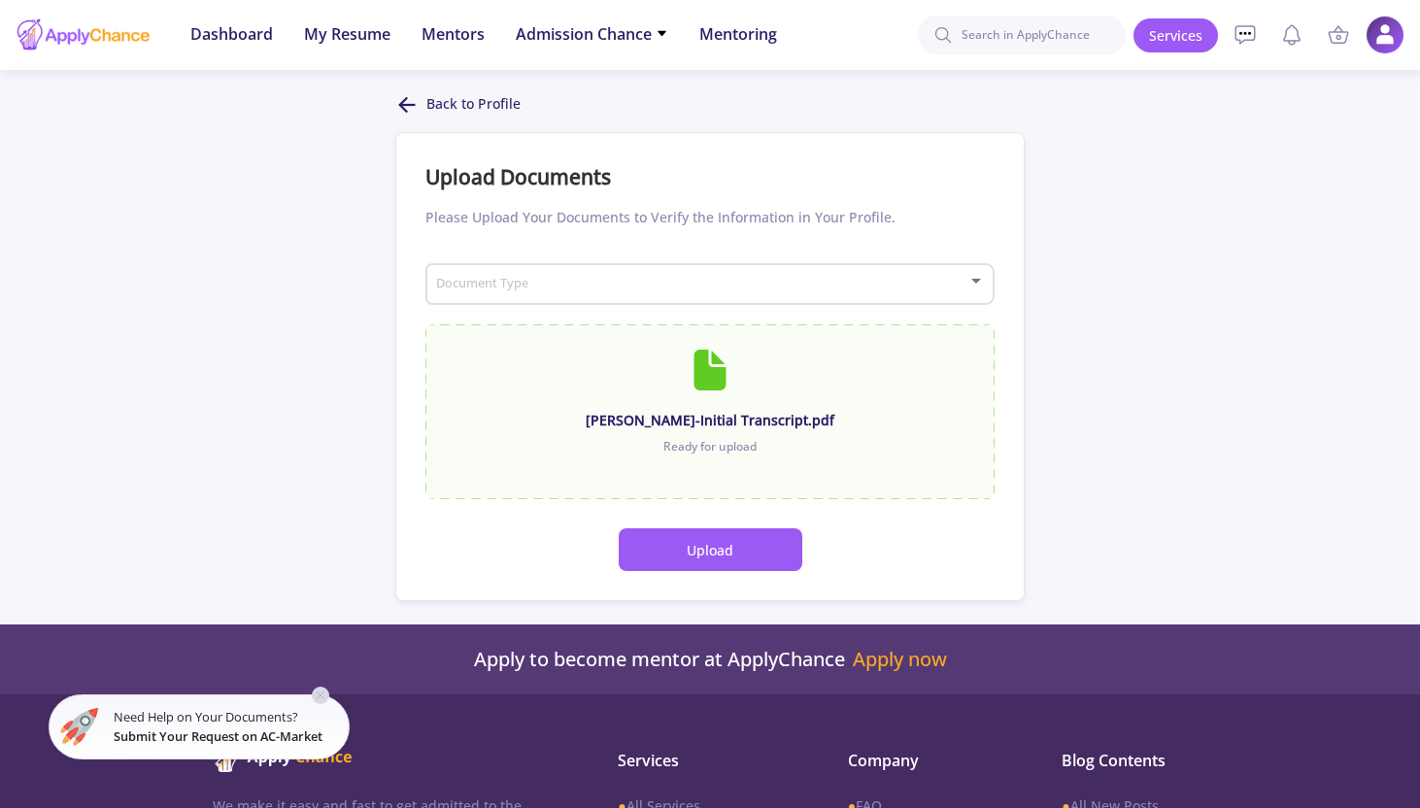
click at [736, 540] on button "Upload" at bounding box center [711, 549] width 184 height 43
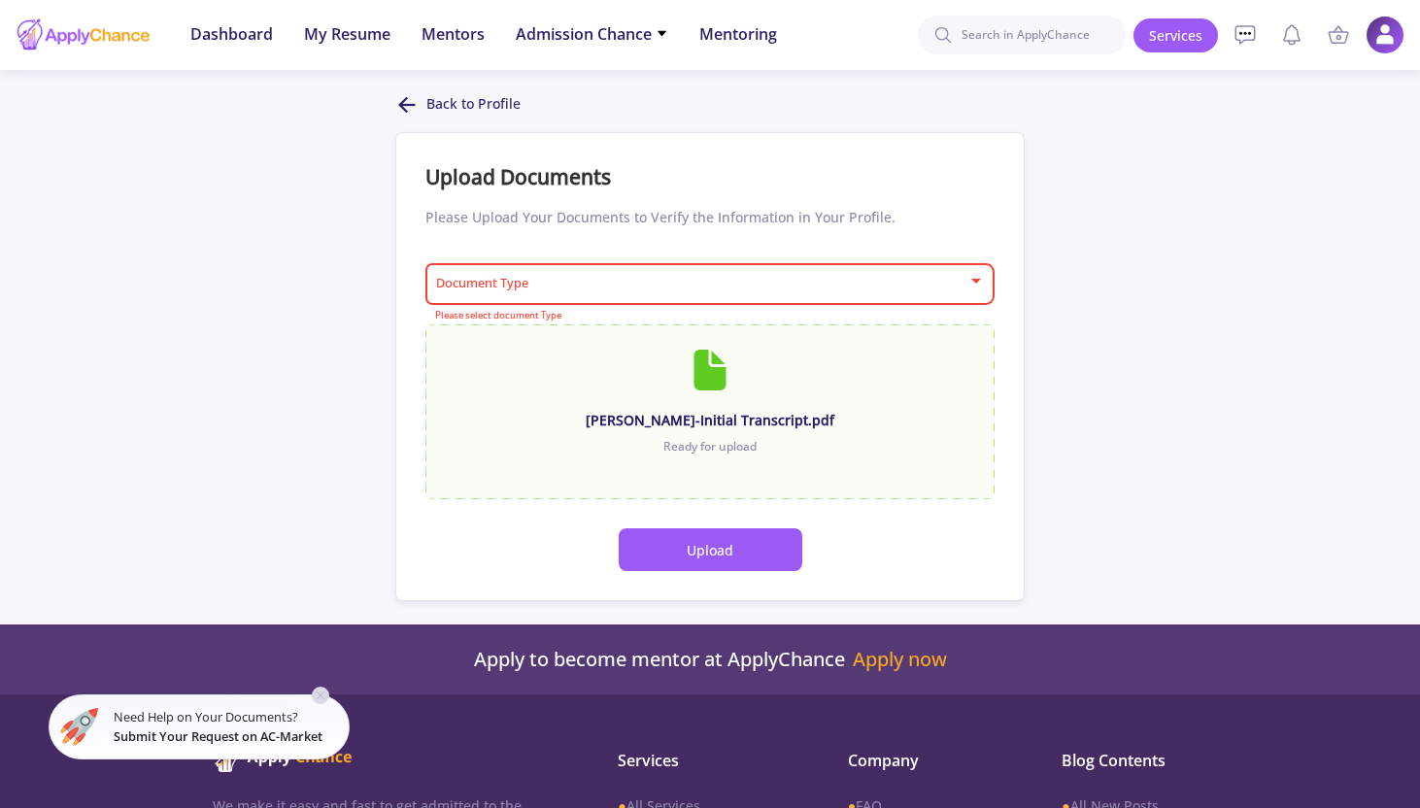
click at [671, 308] on div "Document Type Please select document Type" at bounding box center [709, 290] width 569 height 62
click at [678, 286] on span at bounding box center [704, 285] width 528 height 14
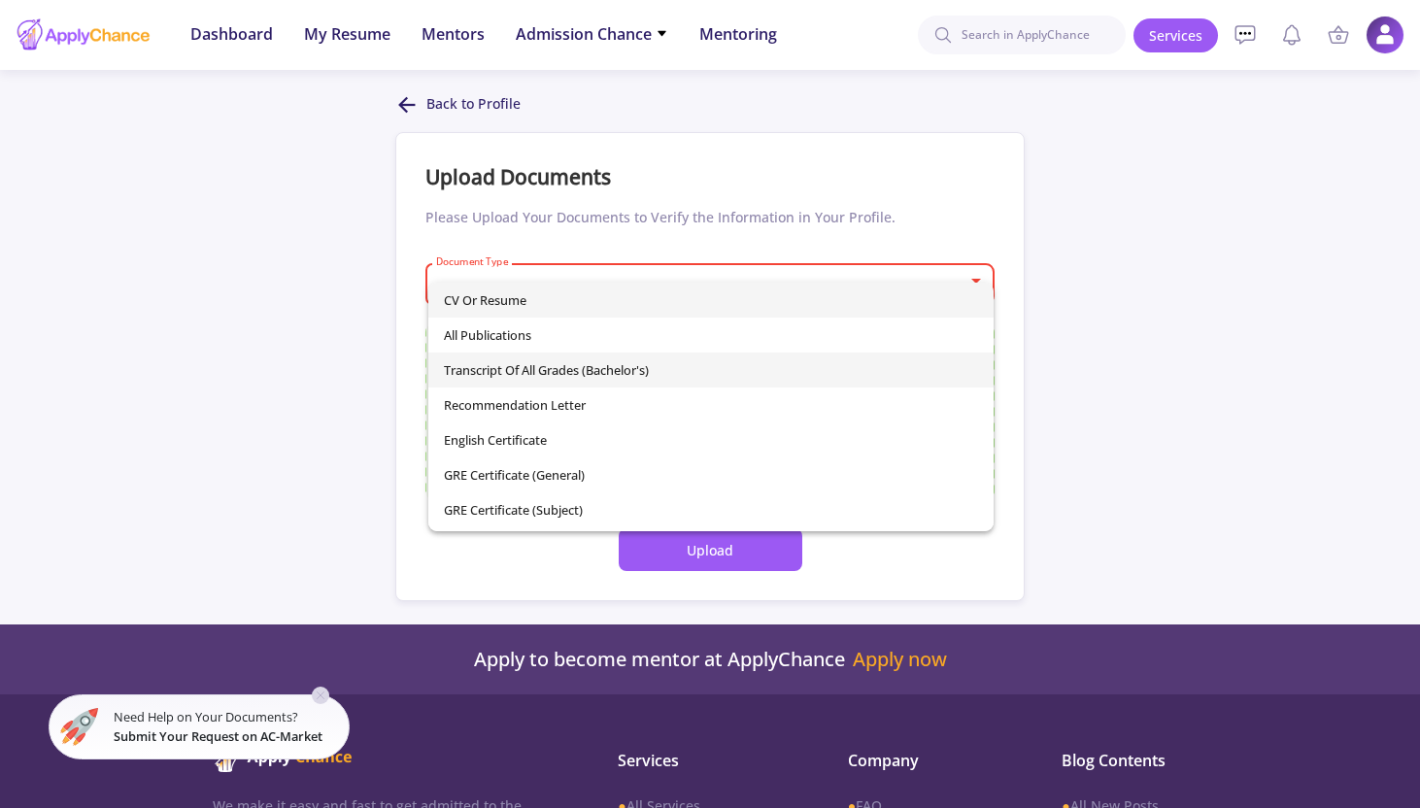
click at [596, 374] on span "Transcript of All Grades (Bachelor's)" at bounding box center [711, 369] width 534 height 35
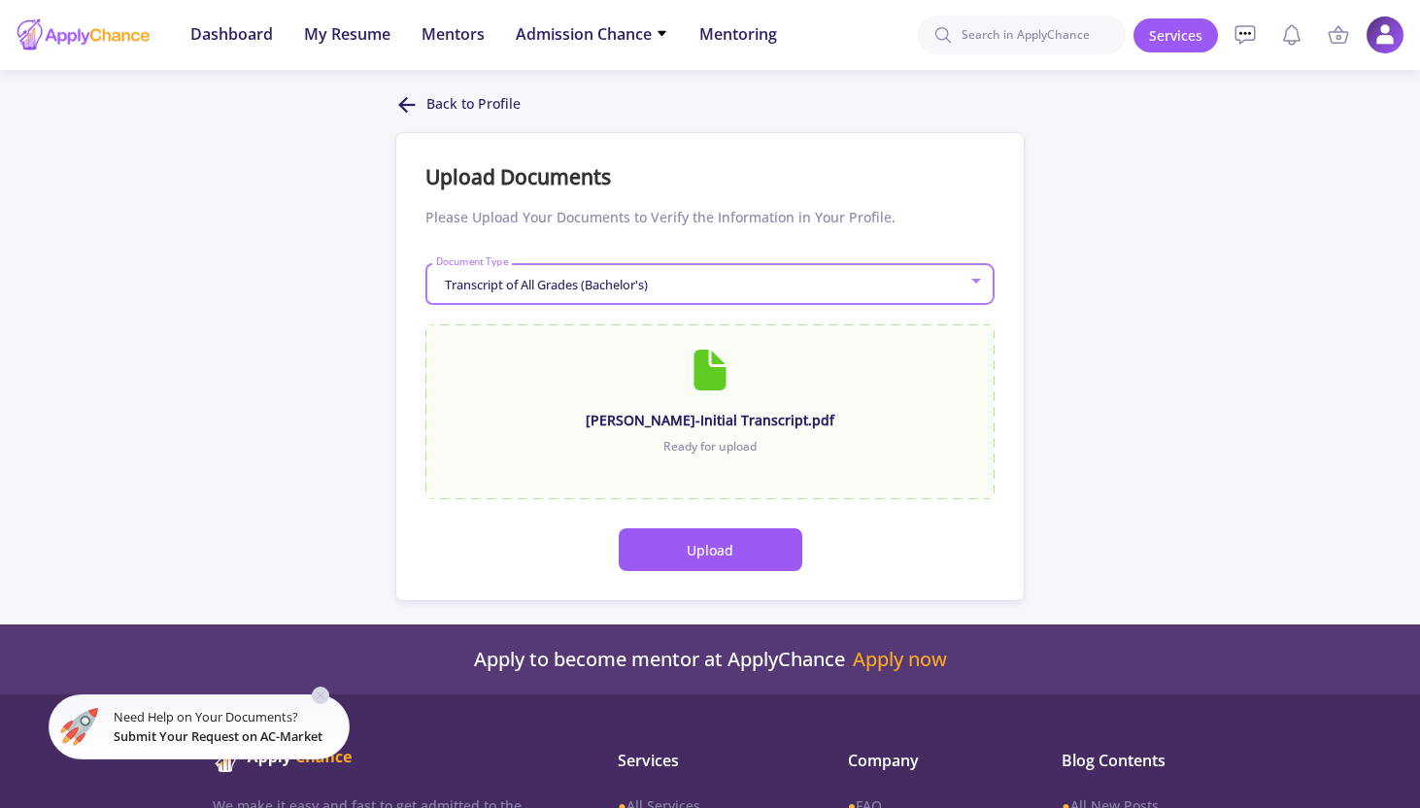
click at [683, 568] on button "Upload" at bounding box center [711, 549] width 184 height 43
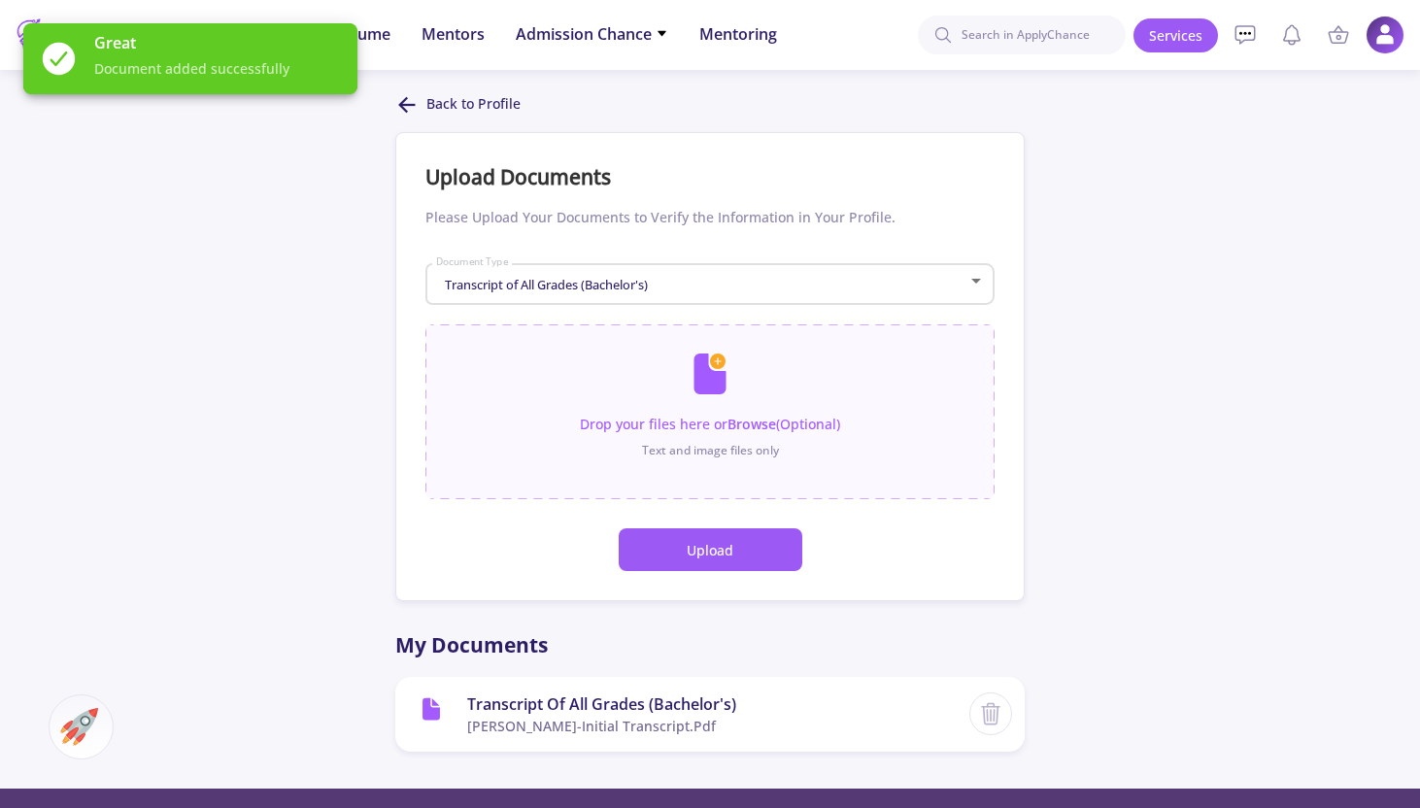
click at [540, 275] on div "Transcript of All Grades (Bachelor's) Document Type" at bounding box center [710, 280] width 551 height 49
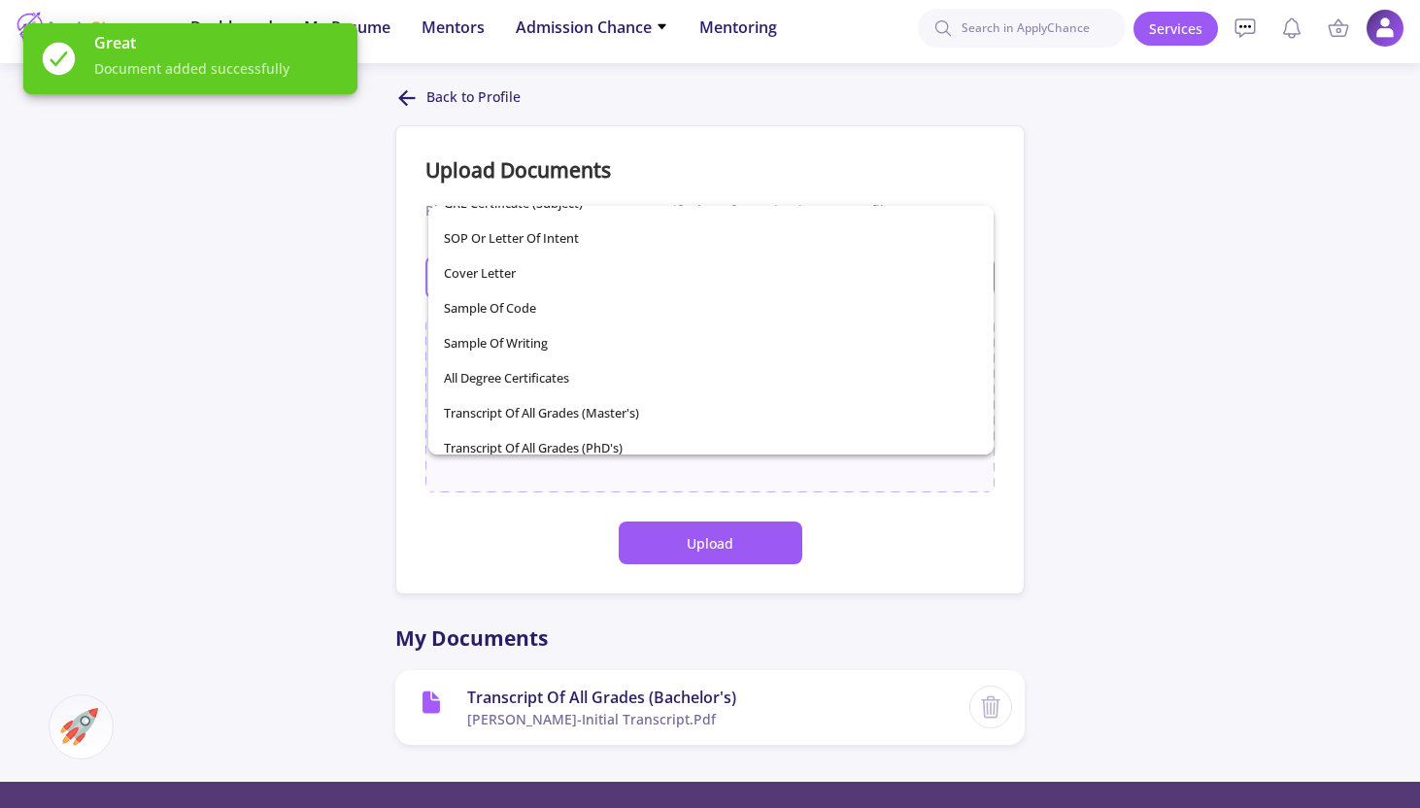
scroll to position [276, 0]
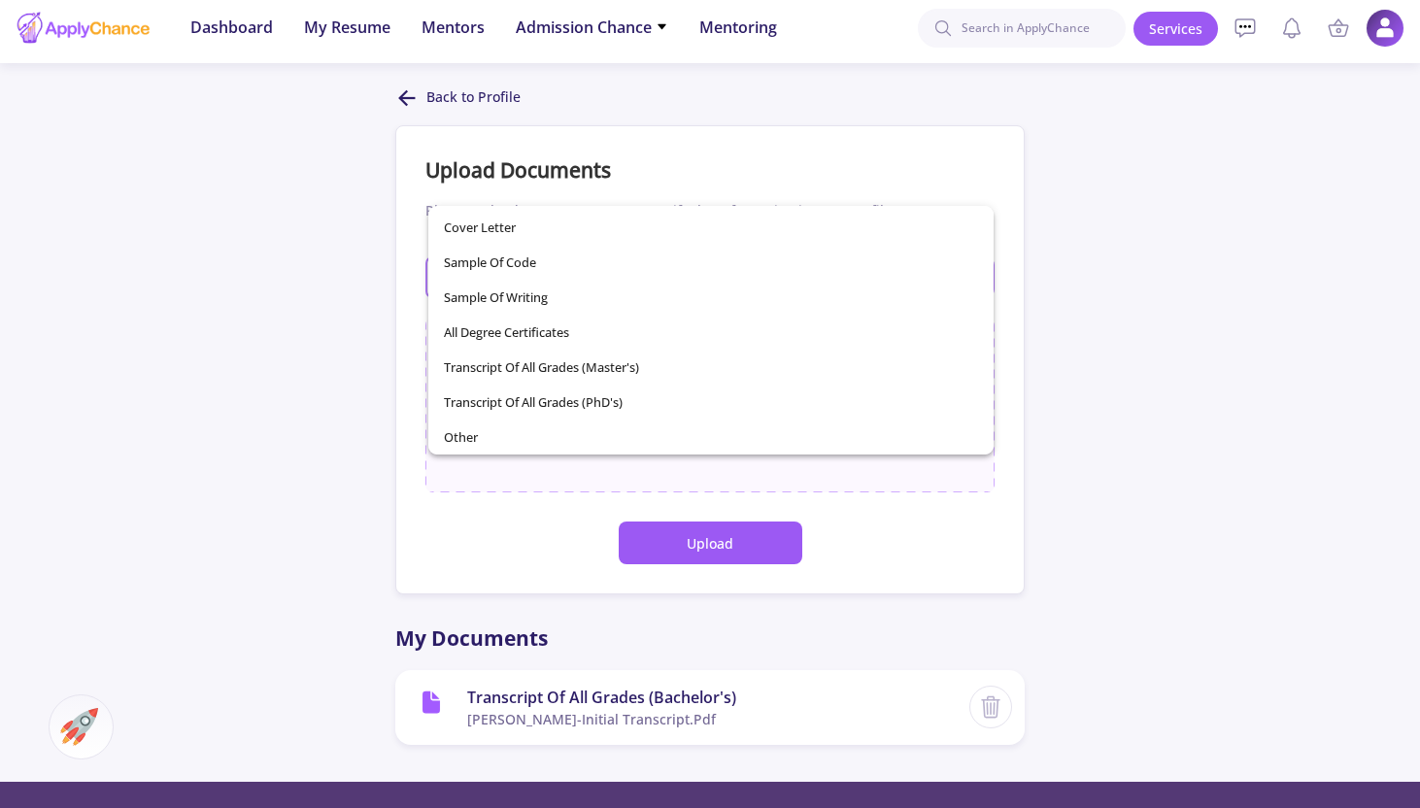
click at [338, 379] on div at bounding box center [710, 404] width 1420 height 808
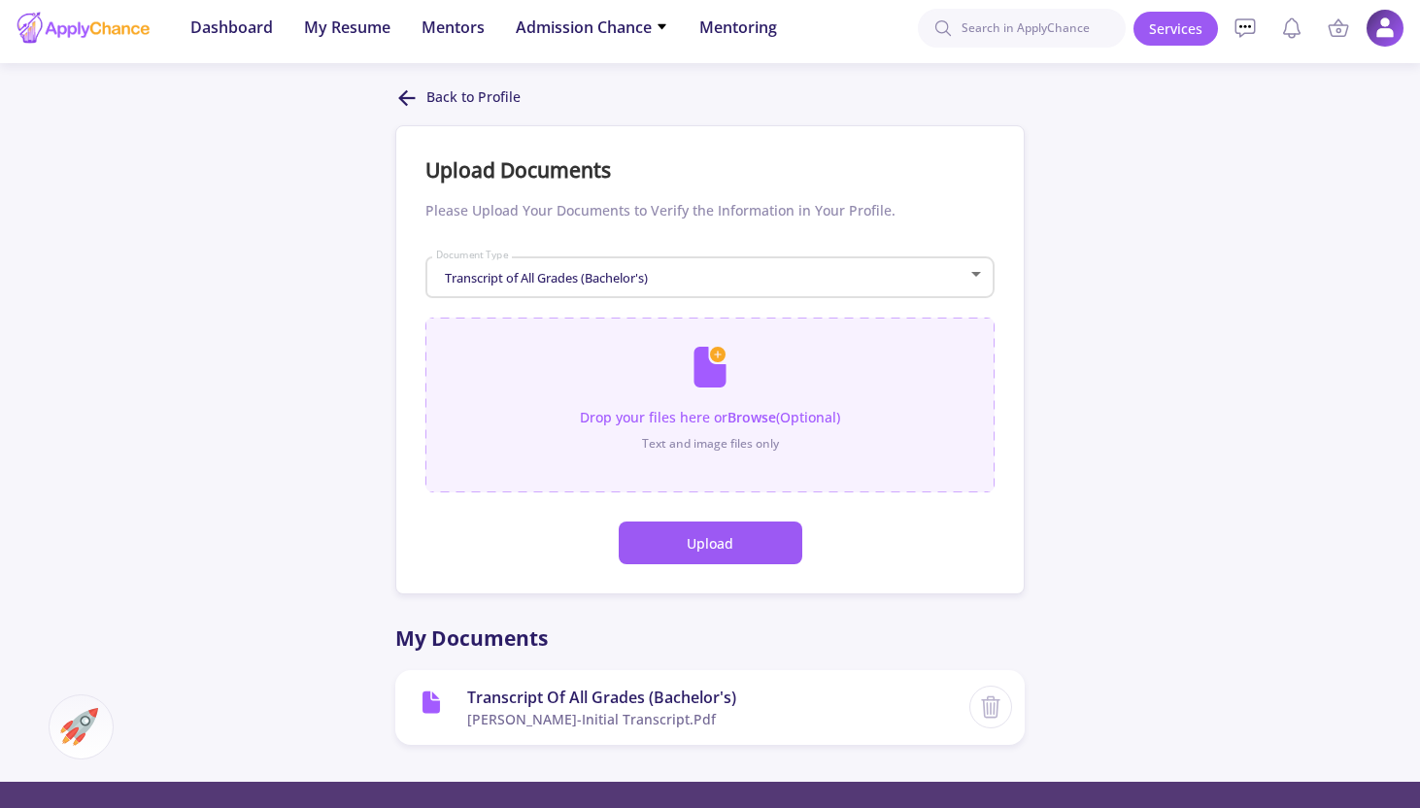
scroll to position [0, 0]
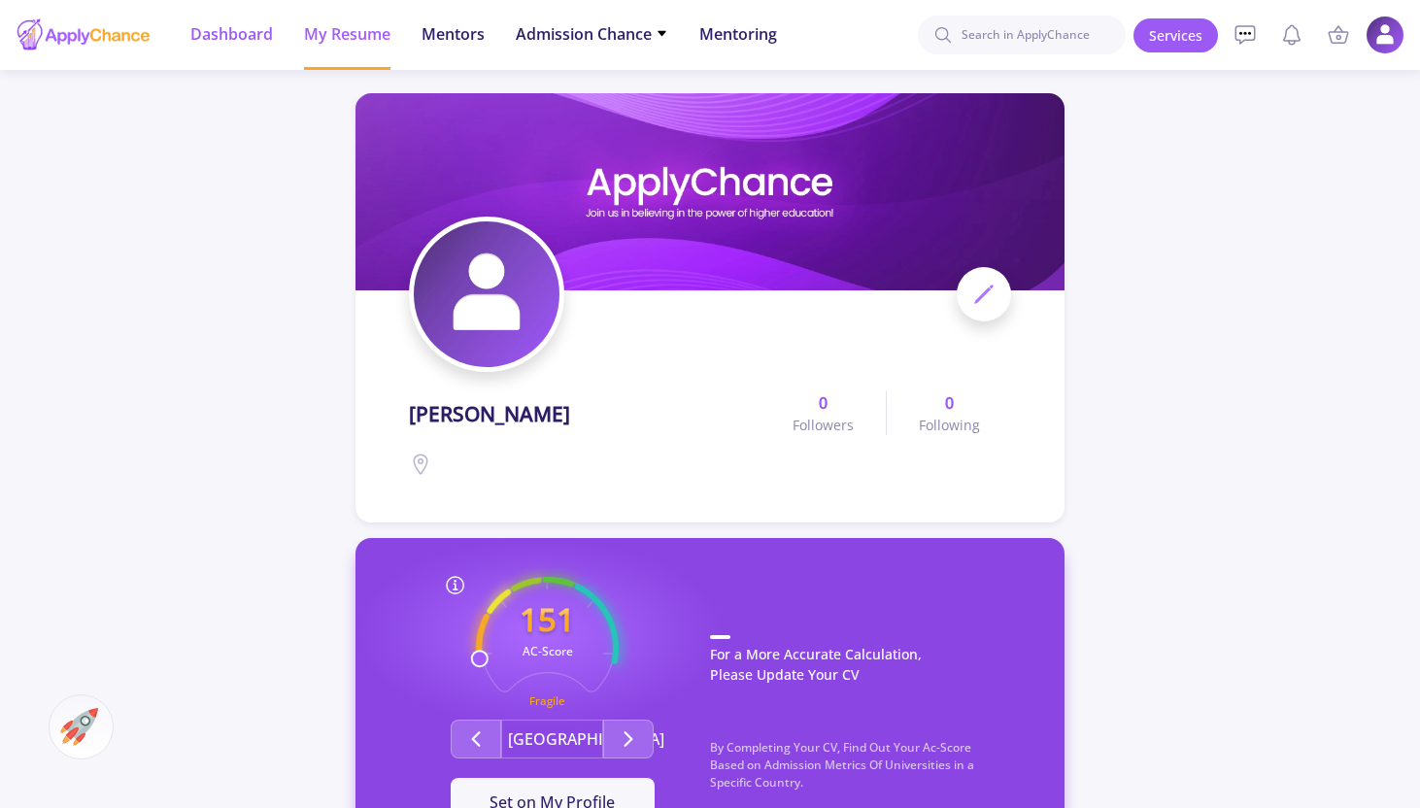
click at [259, 52] on li "Dashboard" at bounding box center [231, 35] width 83 height 70
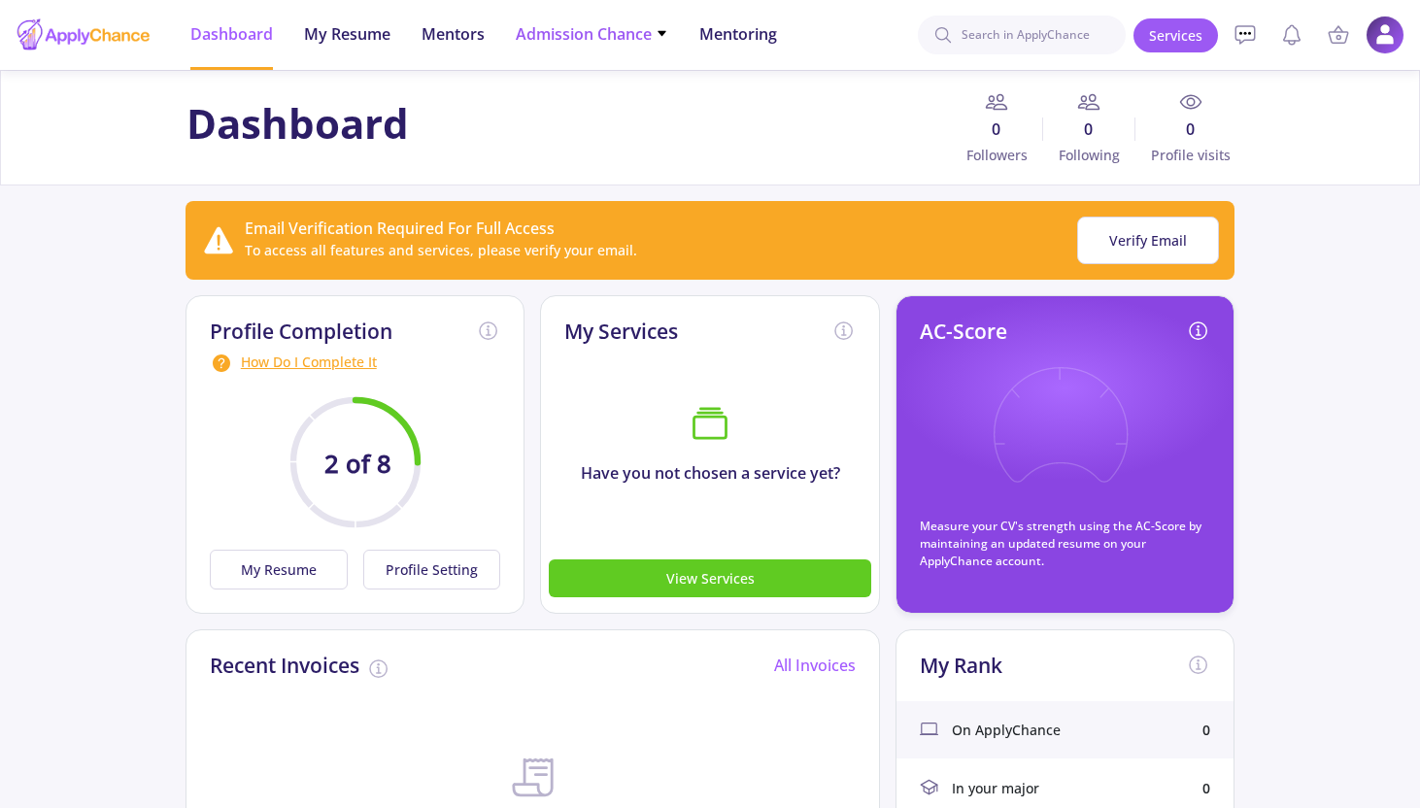
click at [567, 35] on span "Admission Chance" at bounding box center [592, 33] width 152 height 23
click at [597, 131] on link "Only My Chance of Admission" at bounding box center [630, 136] width 229 height 36
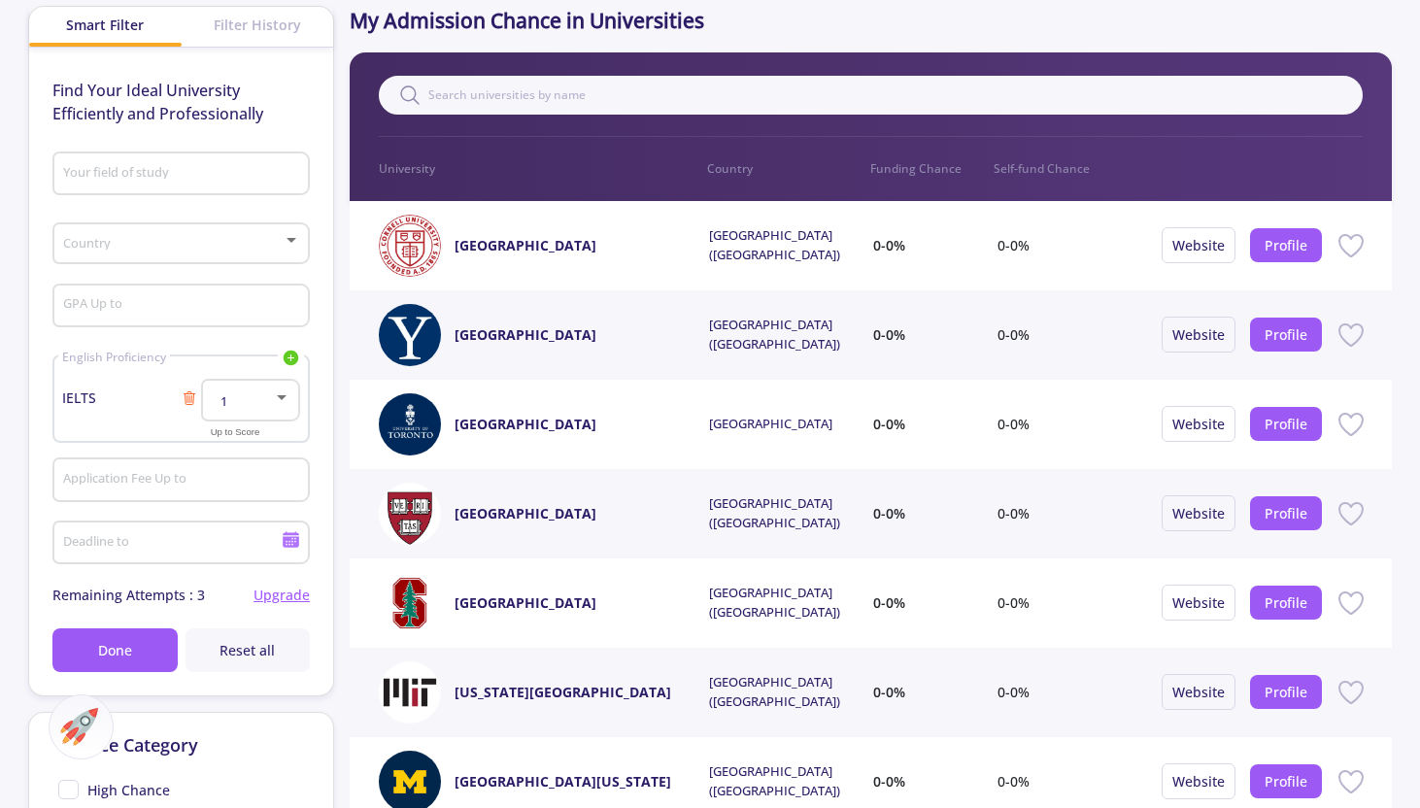
scroll to position [38, 0]
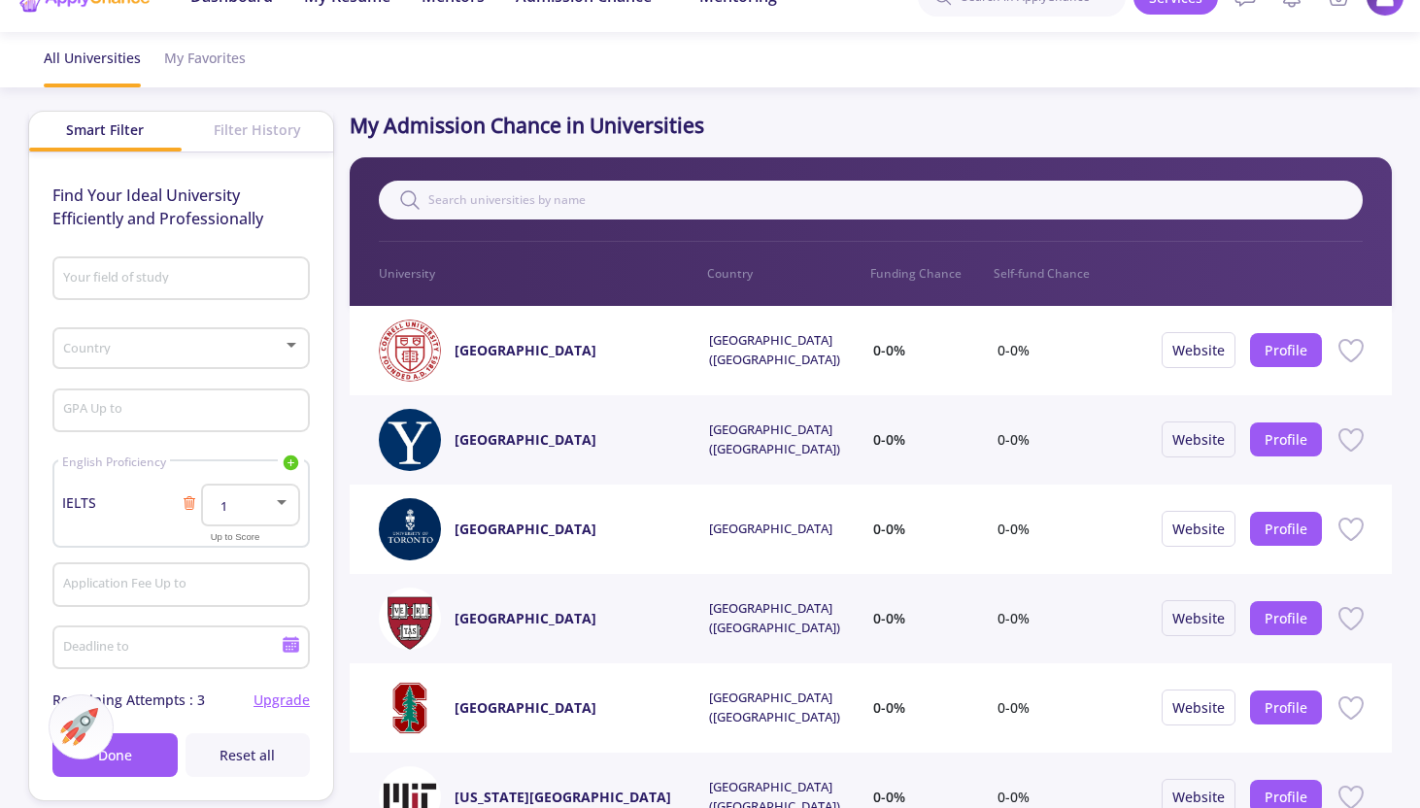
click at [218, 344] on span at bounding box center [175, 349] width 217 height 14
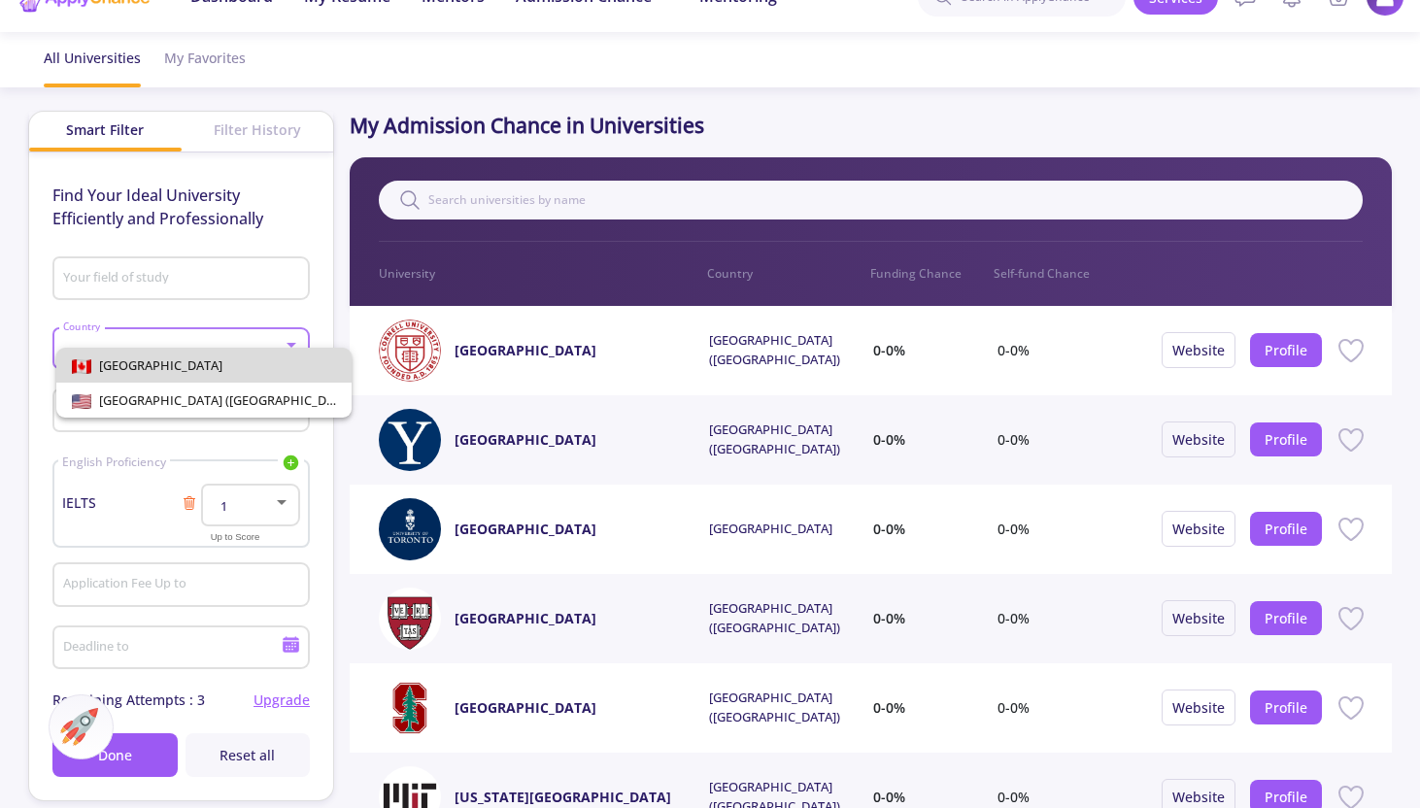
click at [208, 372] on span "[GEOGRAPHIC_DATA]" at bounding box center [204, 365] width 264 height 35
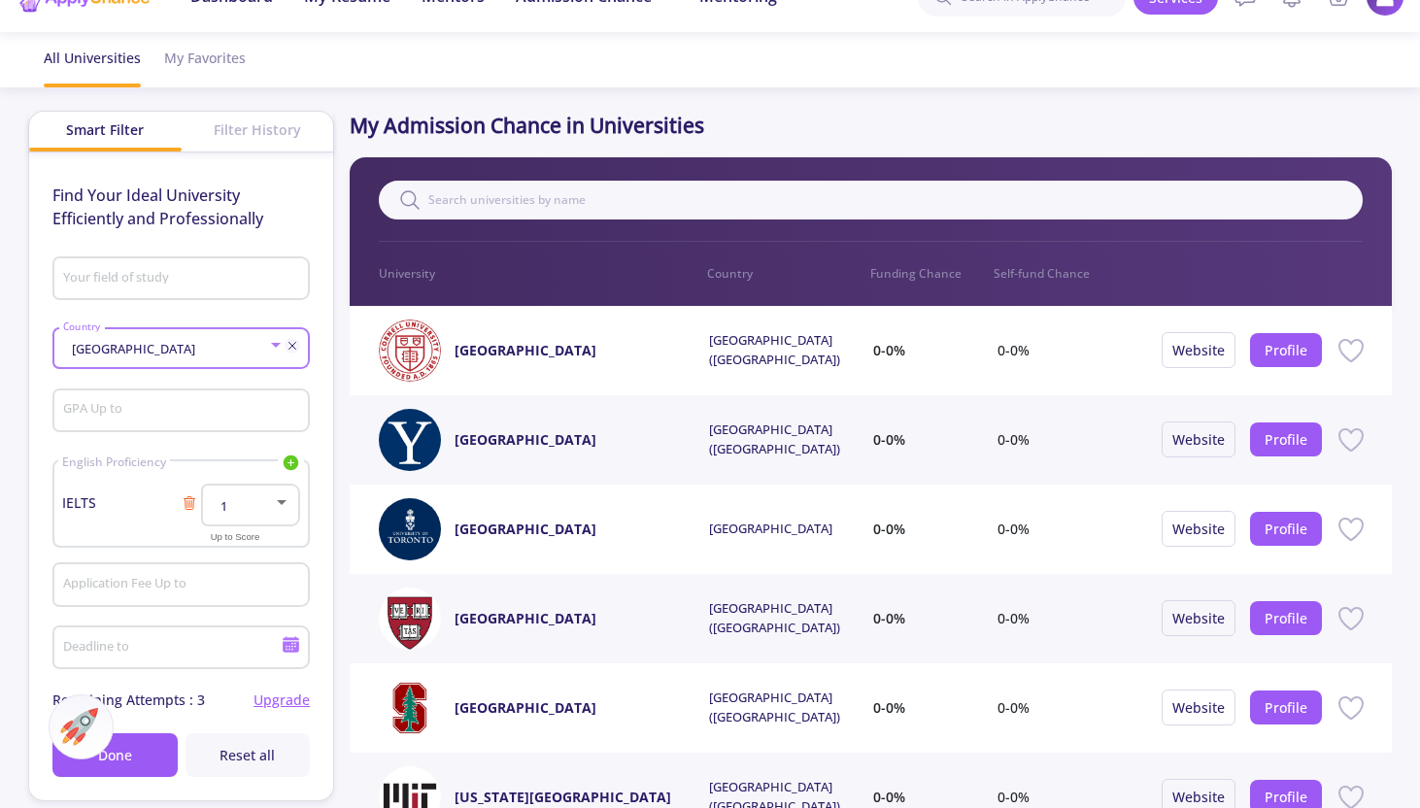
click at [220, 273] on input "Your field of study" at bounding box center [184, 279] width 244 height 17
type input "b"
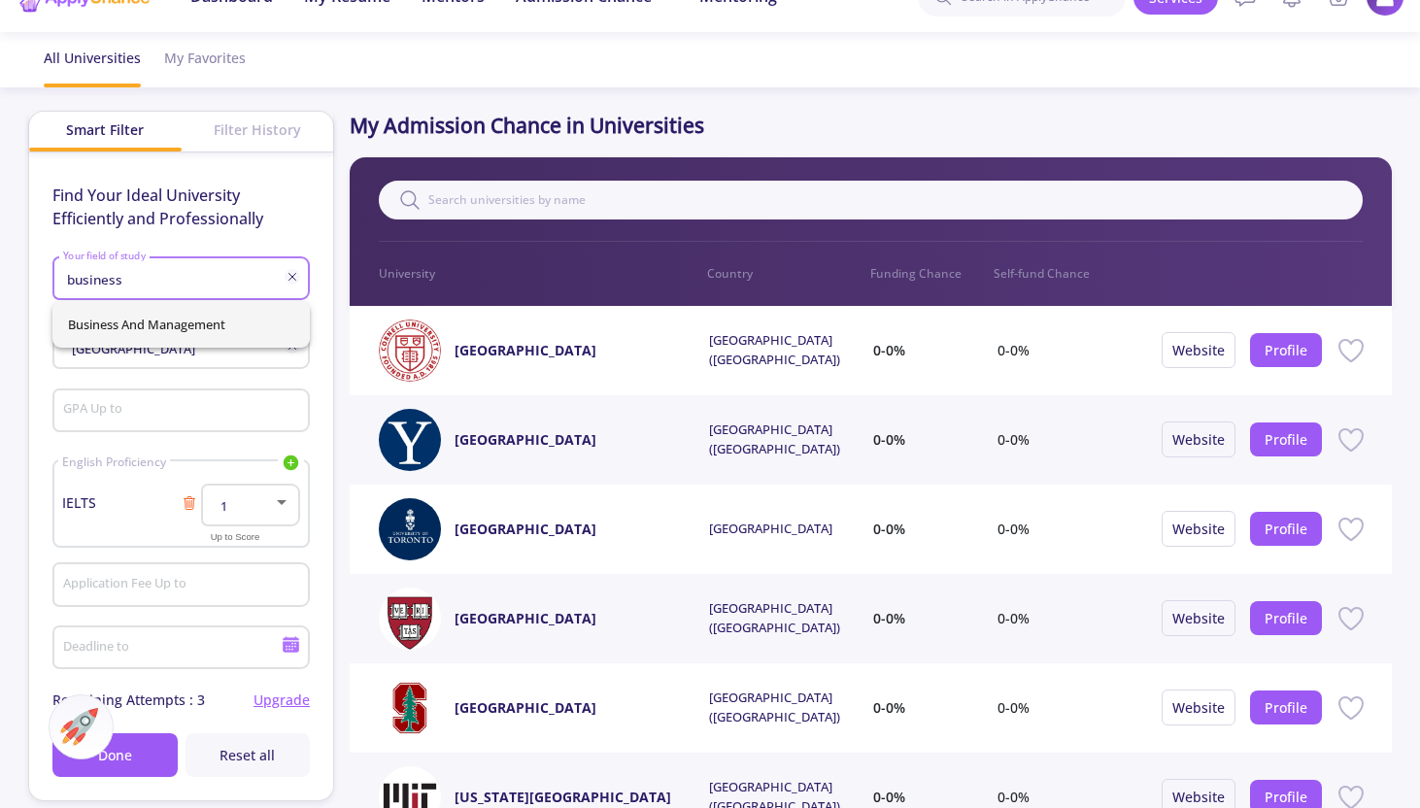
type input "business"
type input "t"
click at [253, 310] on span "Business and Management" at bounding box center [181, 324] width 226 height 47
type input "Business and Management"
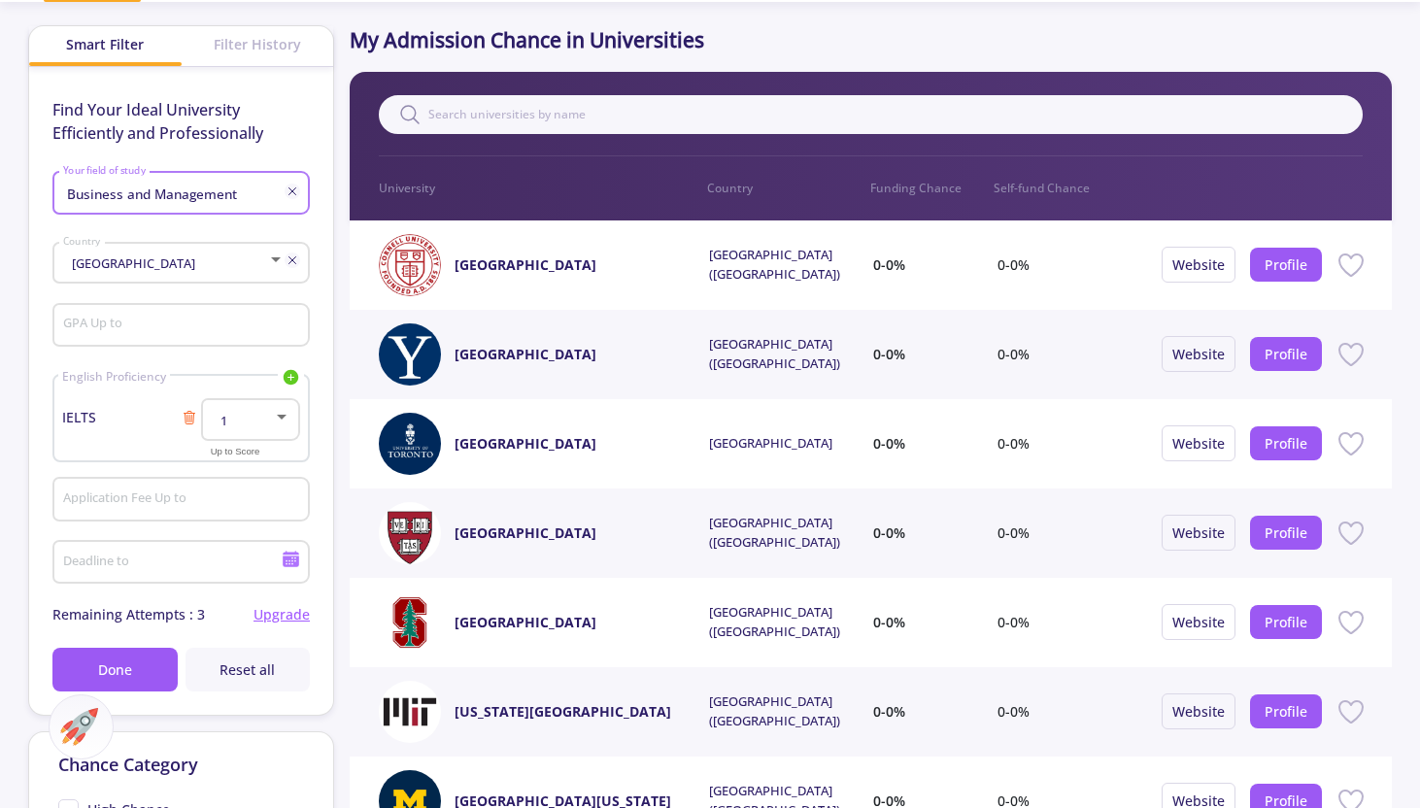
scroll to position [205, 0]
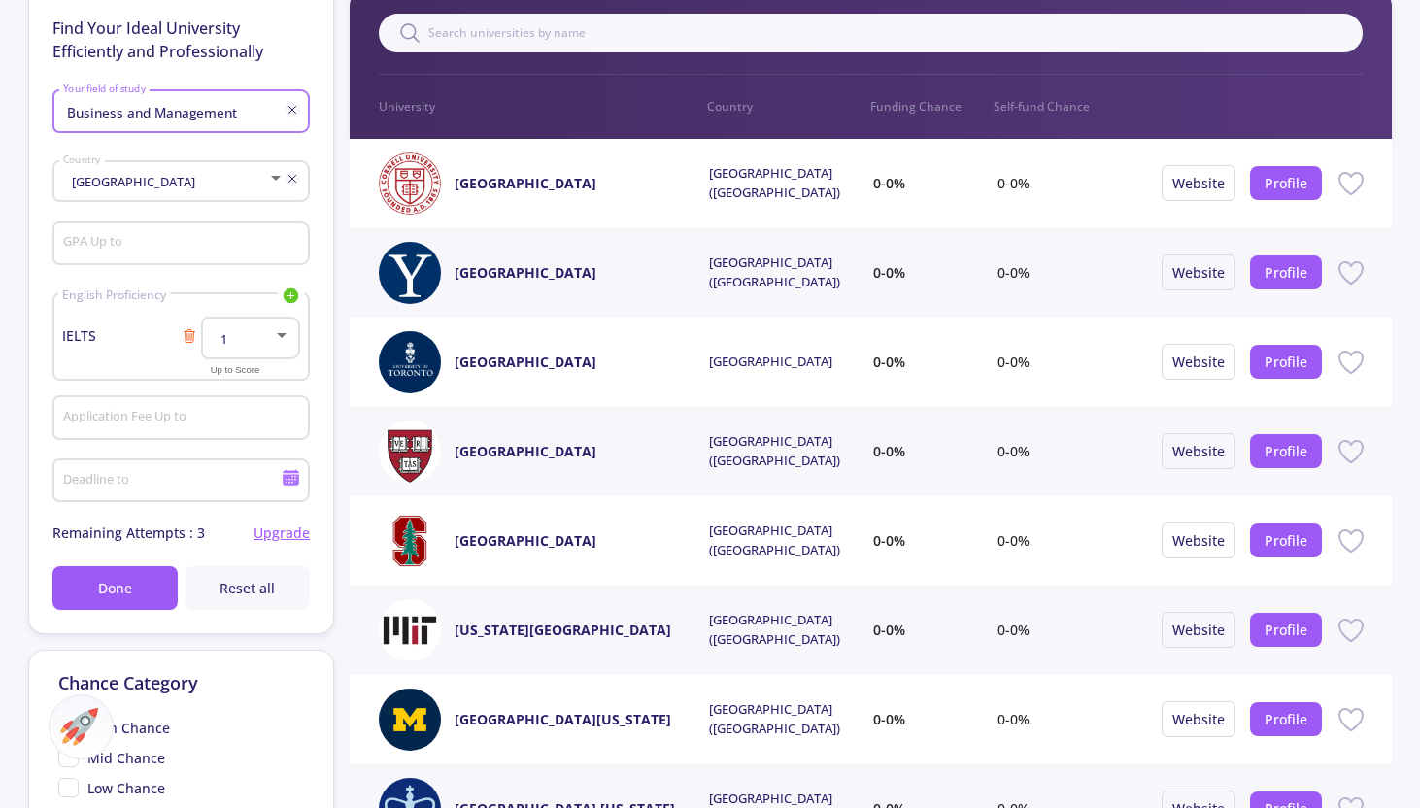
click at [153, 253] on input "GPA Up to" at bounding box center [184, 244] width 244 height 17
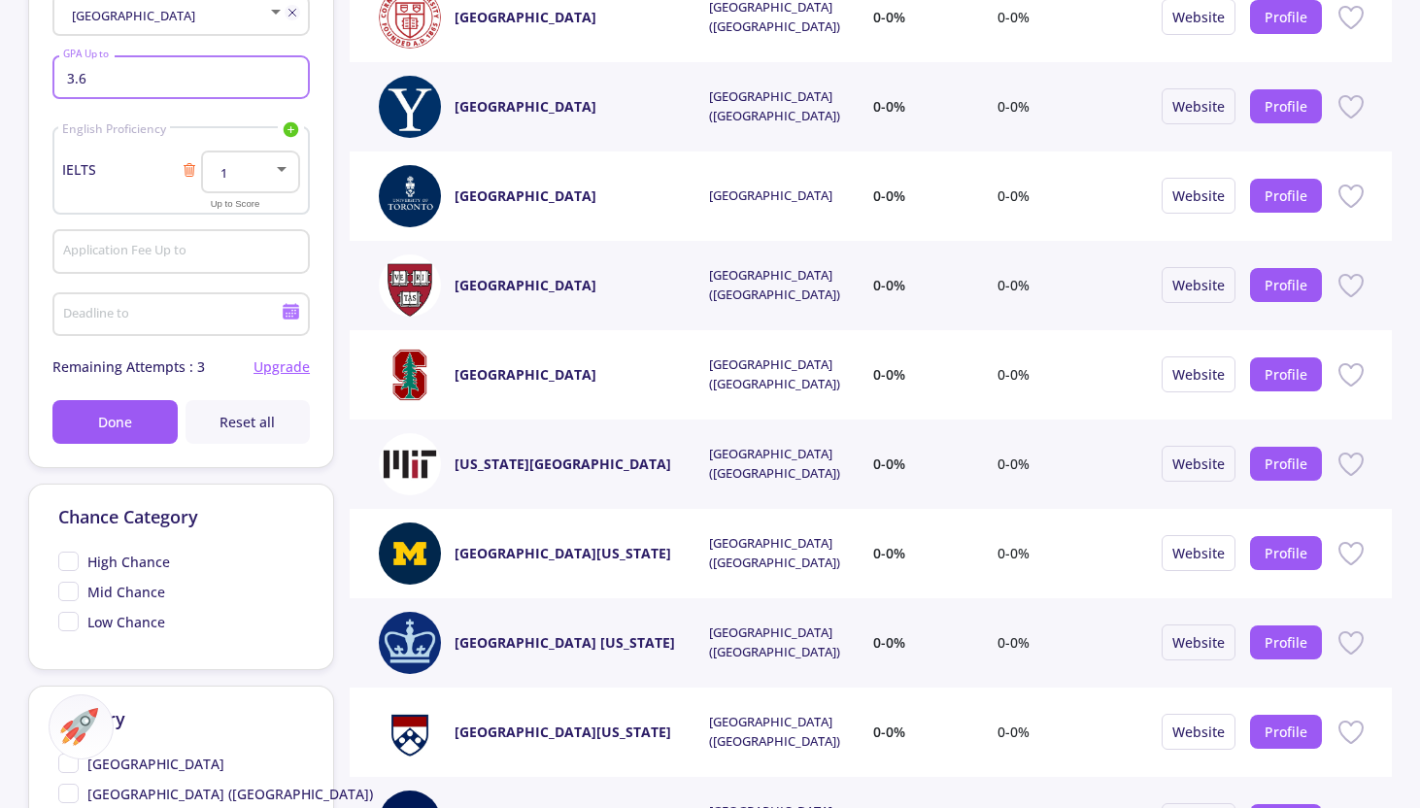
type input "3.6"
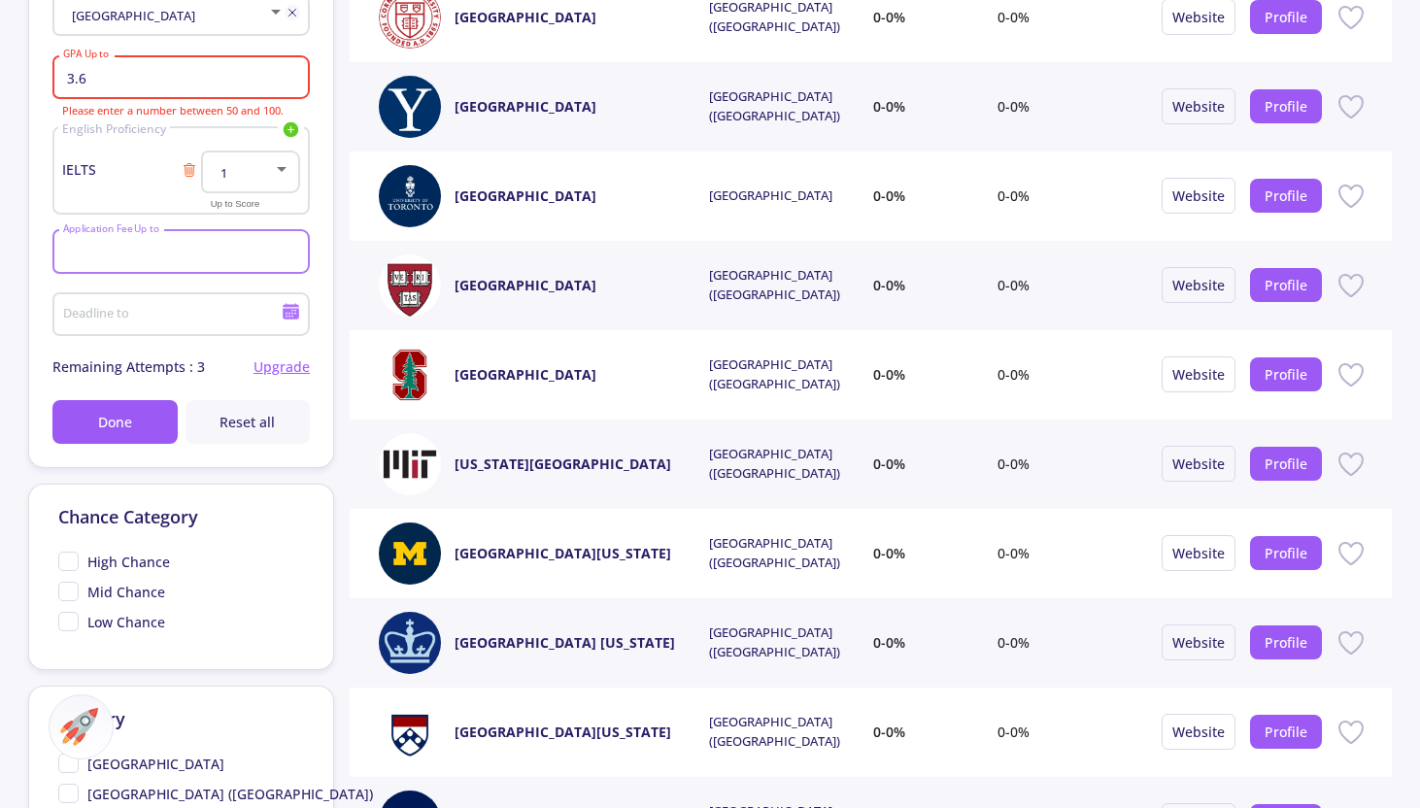
click at [167, 261] on input "Application Fee Up to" at bounding box center [184, 252] width 244 height 17
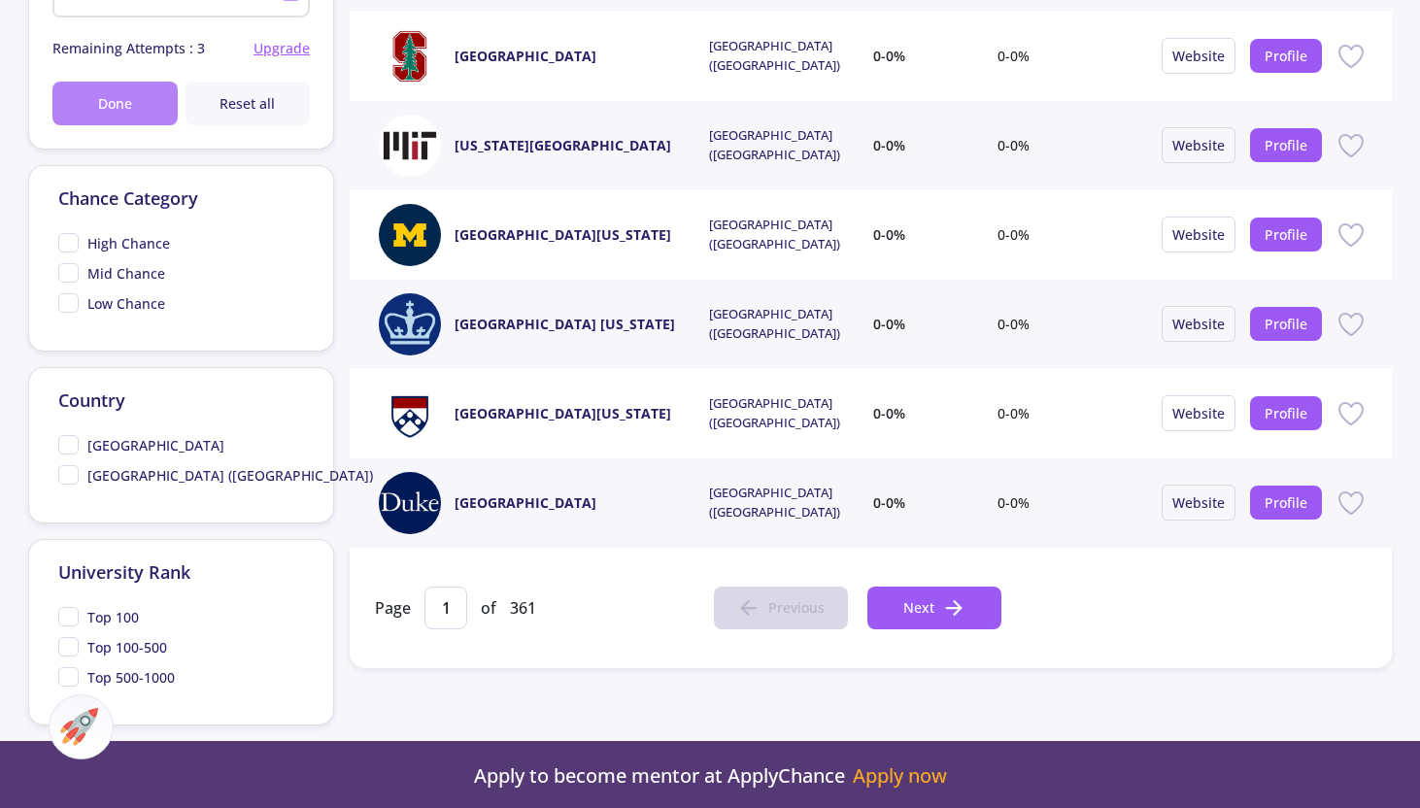
scroll to position [697, 0]
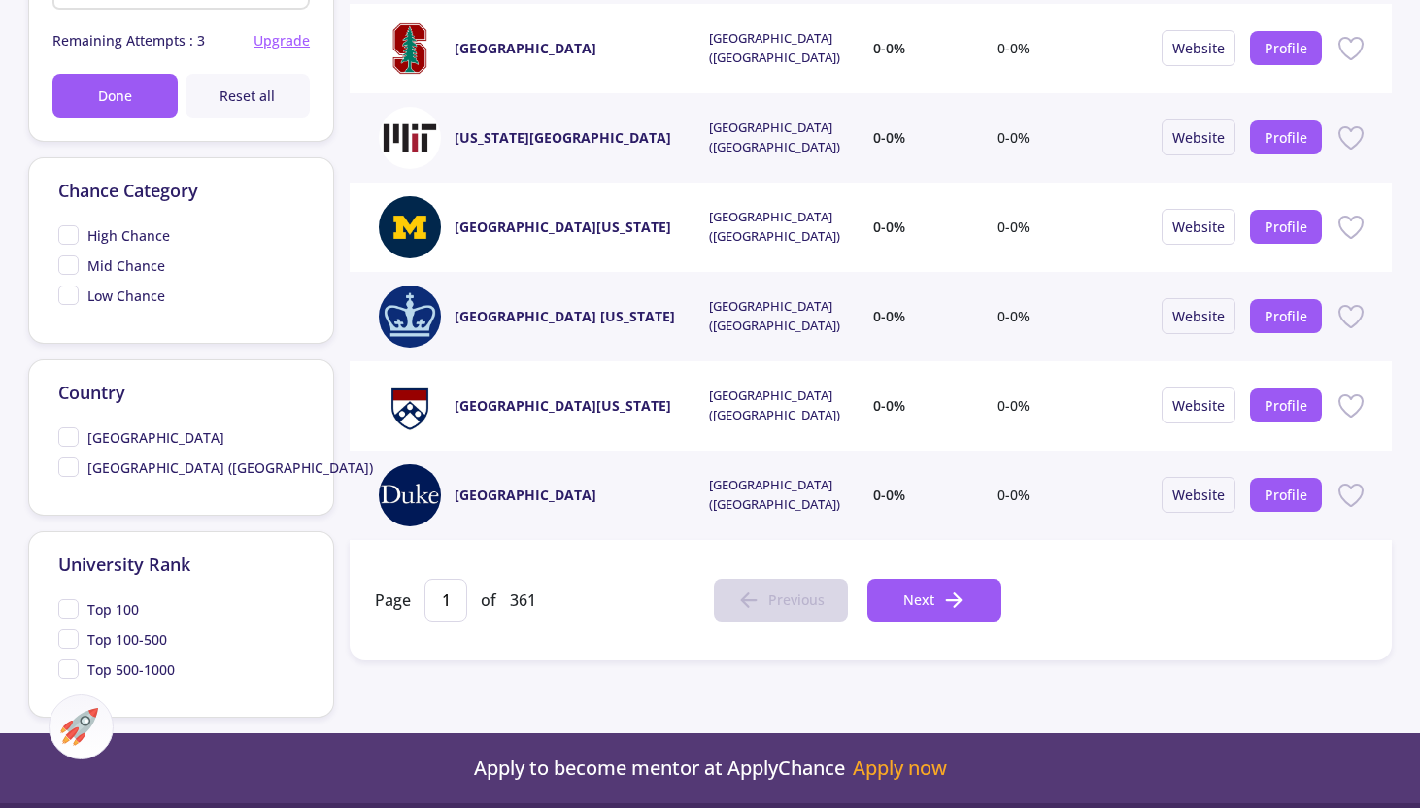
click at [67, 448] on span "[GEOGRAPHIC_DATA]" at bounding box center [141, 437] width 166 height 20
click at [67, 440] on input "[GEOGRAPHIC_DATA]" at bounding box center [64, 433] width 13 height 13
checkbox input "true"
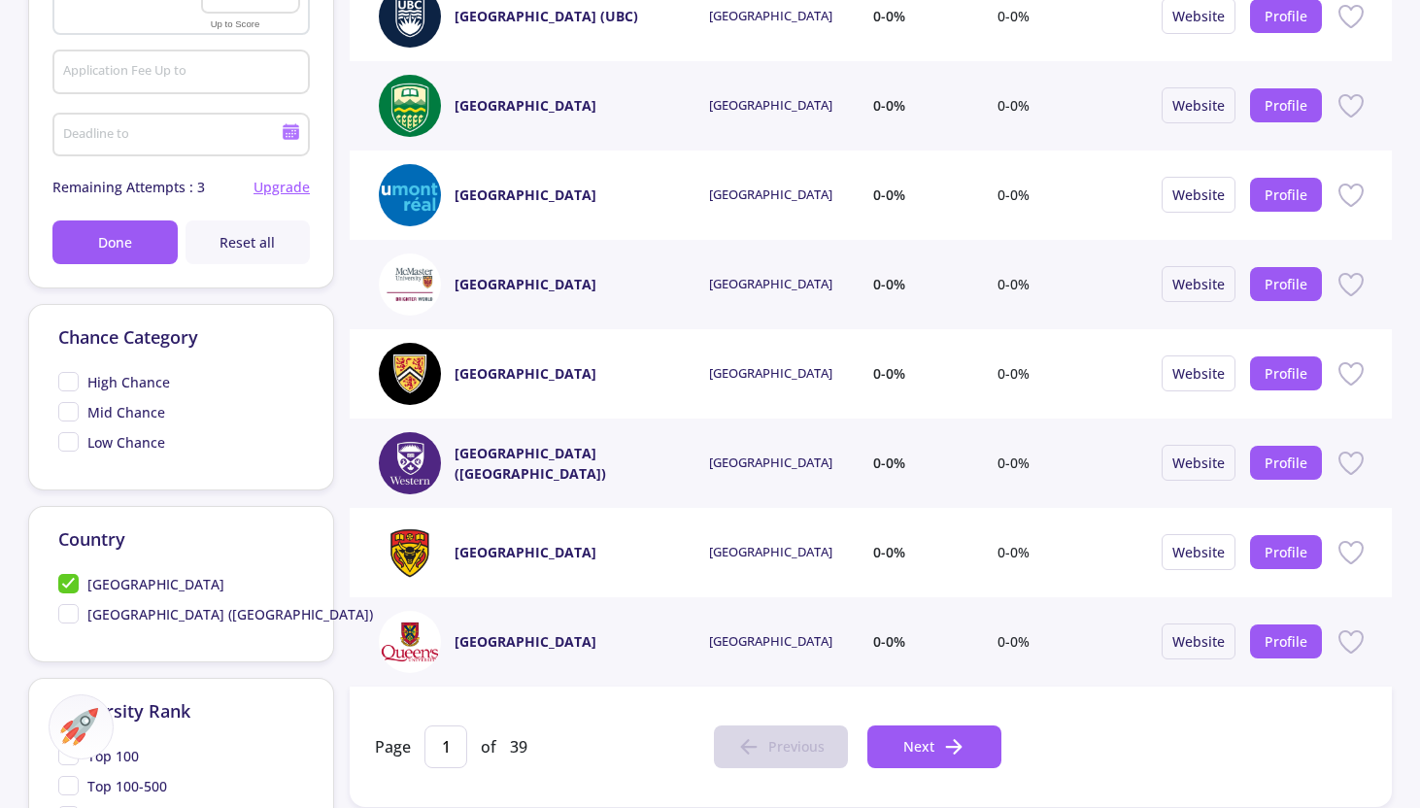
scroll to position [533, 0]
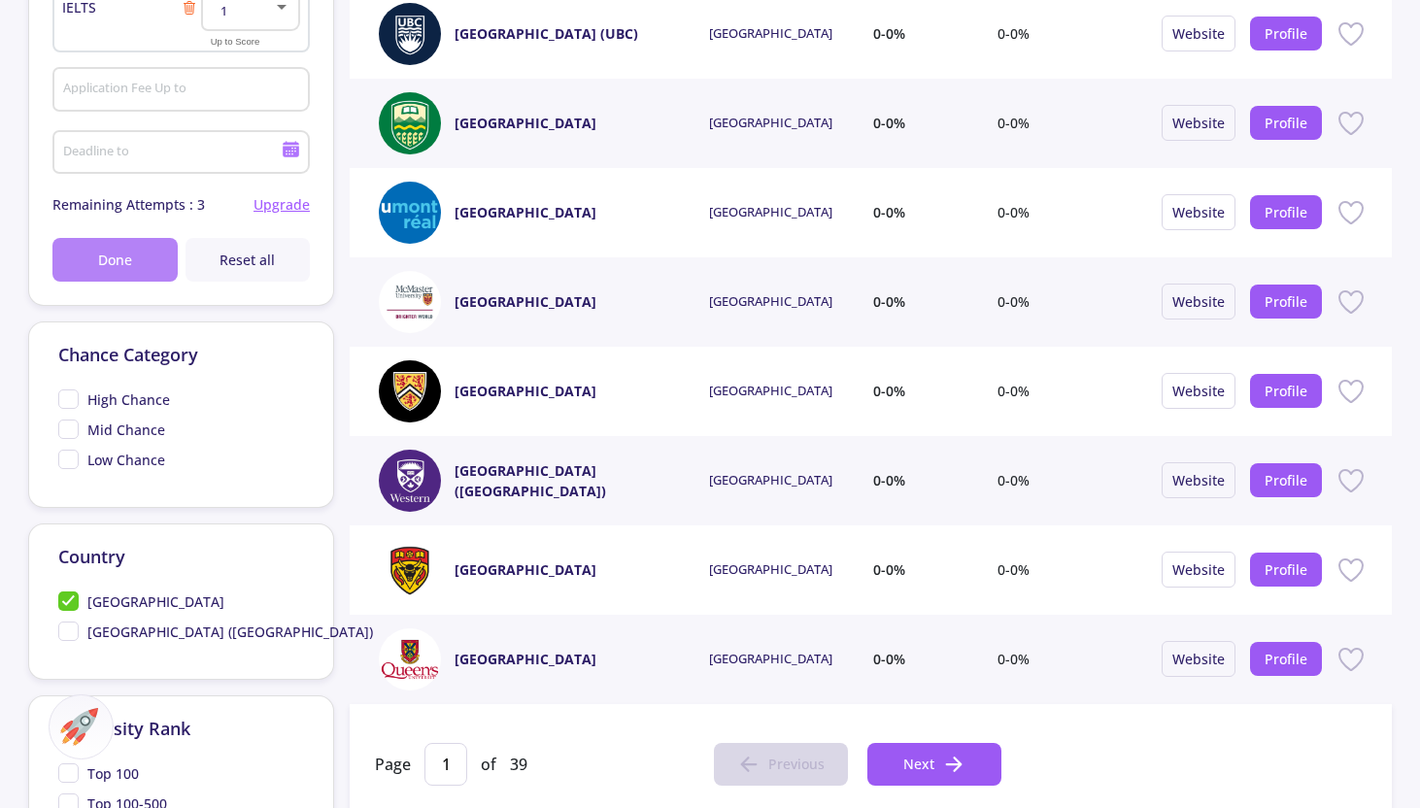
click at [117, 269] on span "Done" at bounding box center [115, 260] width 34 height 20
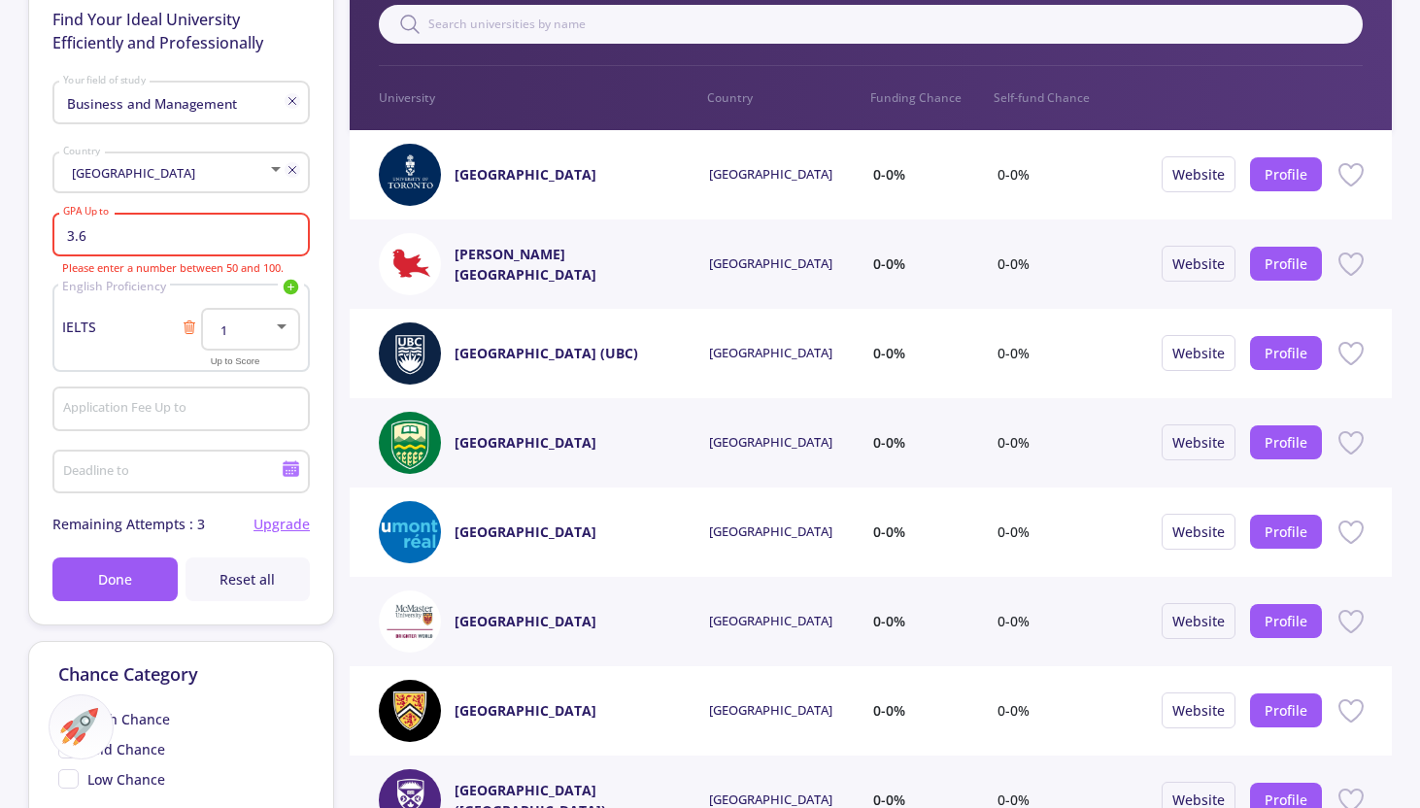
scroll to position [189, 0]
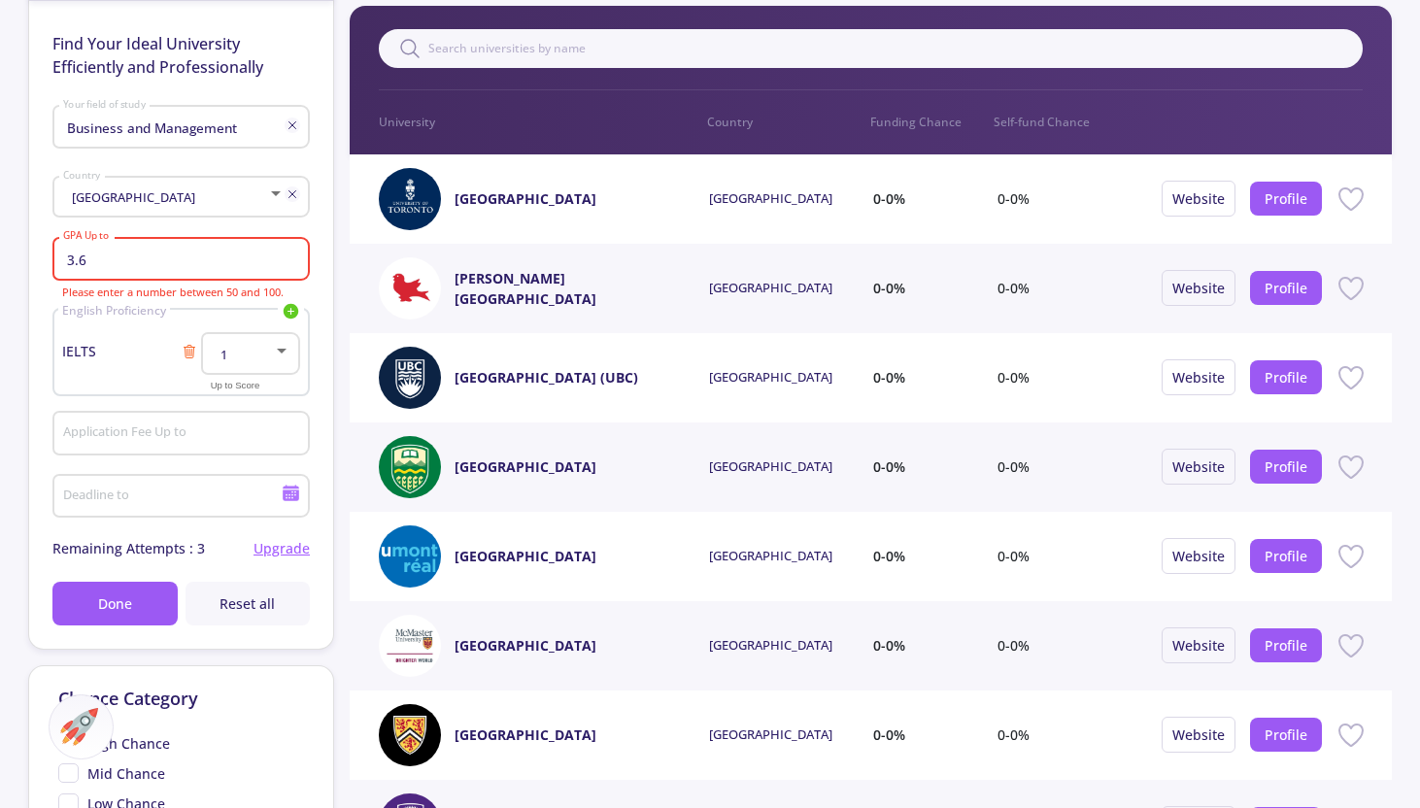
click at [155, 258] on input "3.6" at bounding box center [184, 259] width 244 height 17
drag, startPoint x: 136, startPoint y: 257, endPoint x: 52, endPoint y: 256, distance: 83.5
click at [51, 257] on div "Find Your Ideal University Efficiently and Professionally Business and Manageme…" at bounding box center [181, 325] width 304 height 648
type input "90"
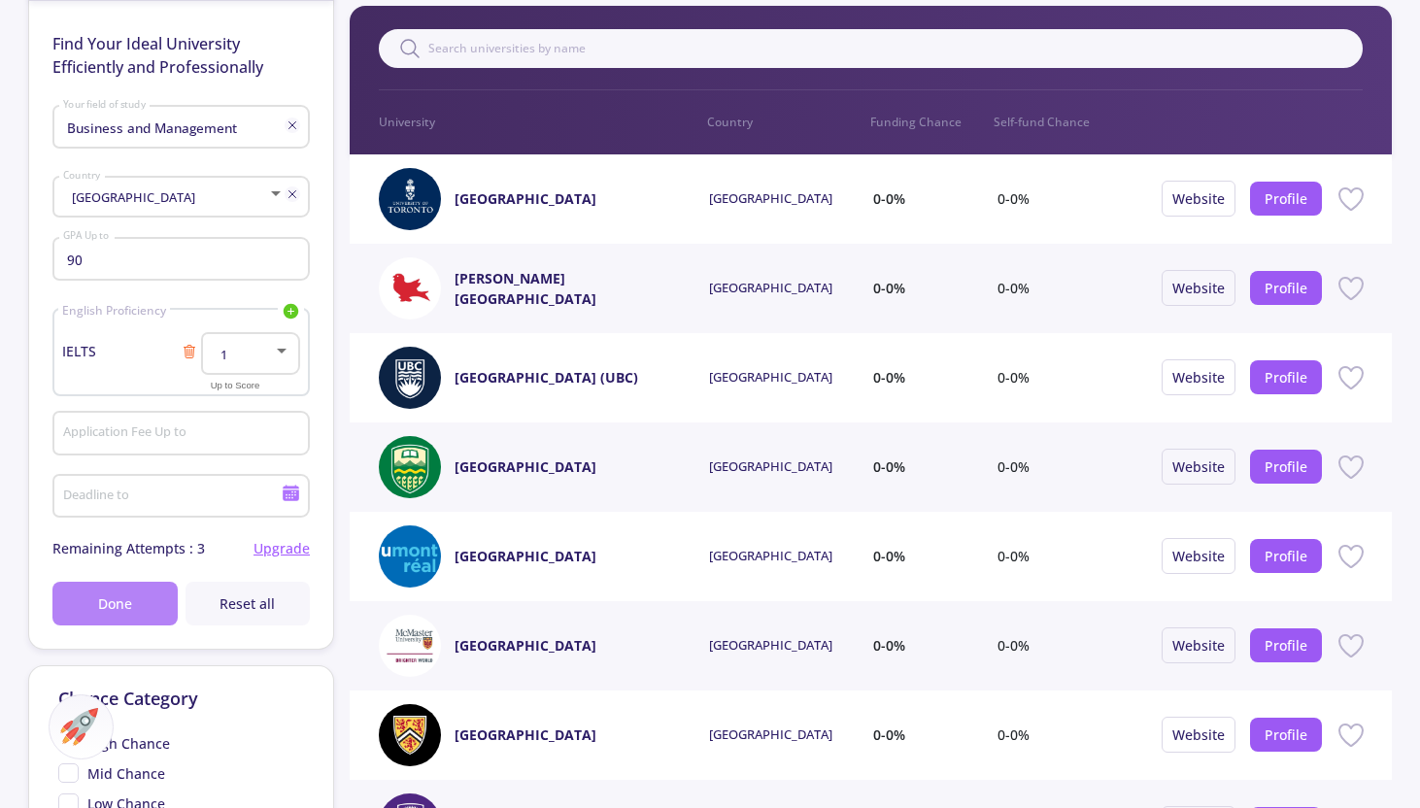
click at [80, 613] on button "Done" at bounding box center [114, 604] width 124 height 44
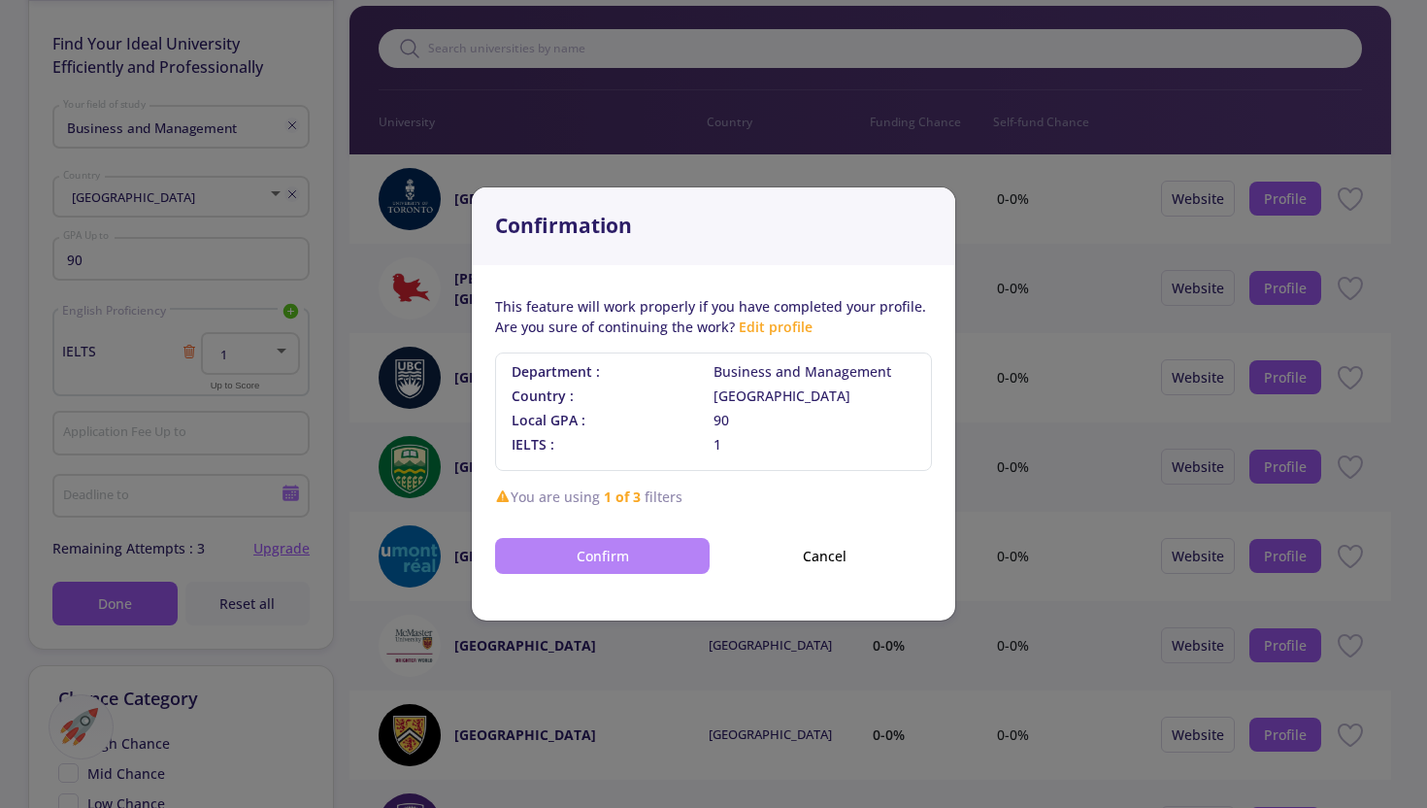
click at [597, 554] on button "Confirm" at bounding box center [602, 556] width 215 height 36
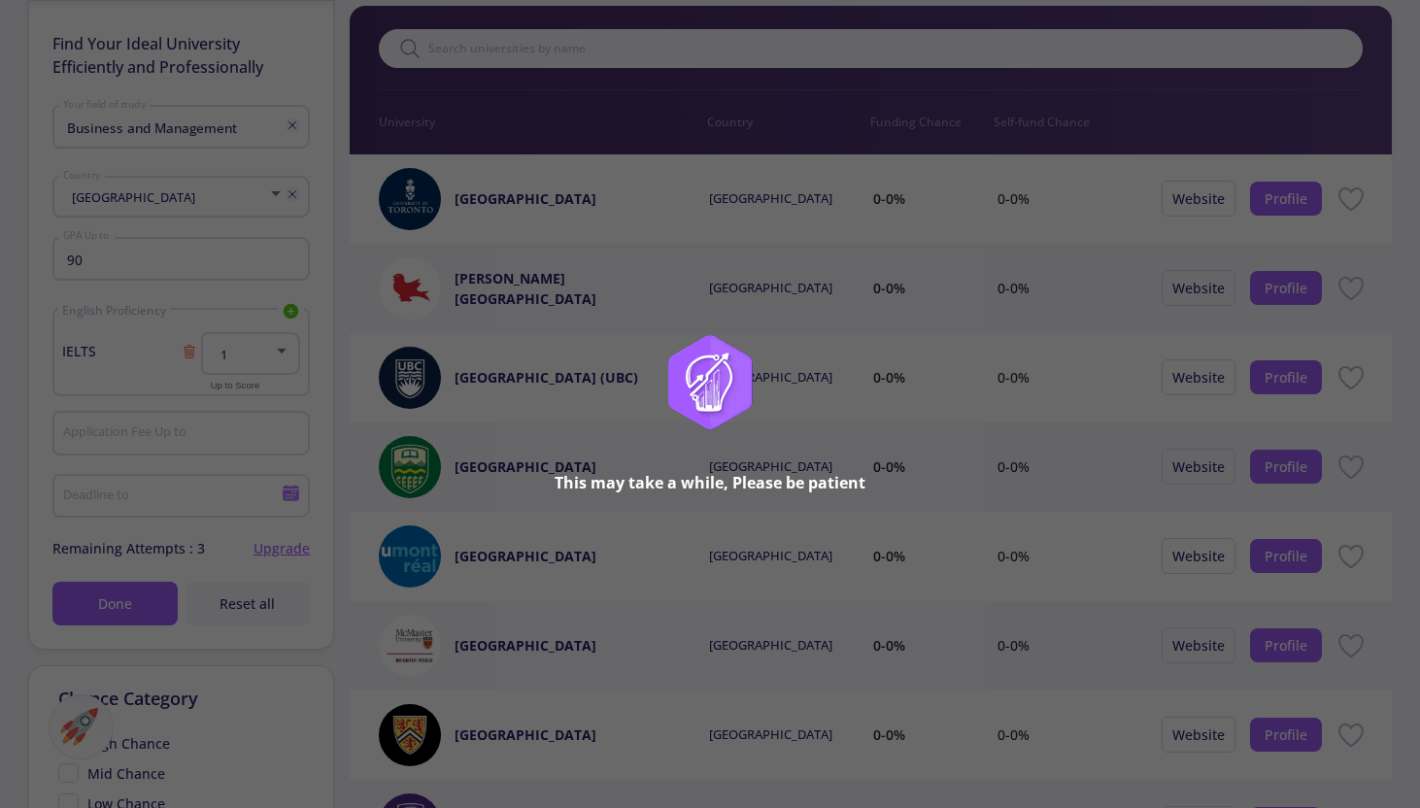
click at [205, 370] on div "This may take a while, Please be patient" at bounding box center [710, 404] width 1420 height 808
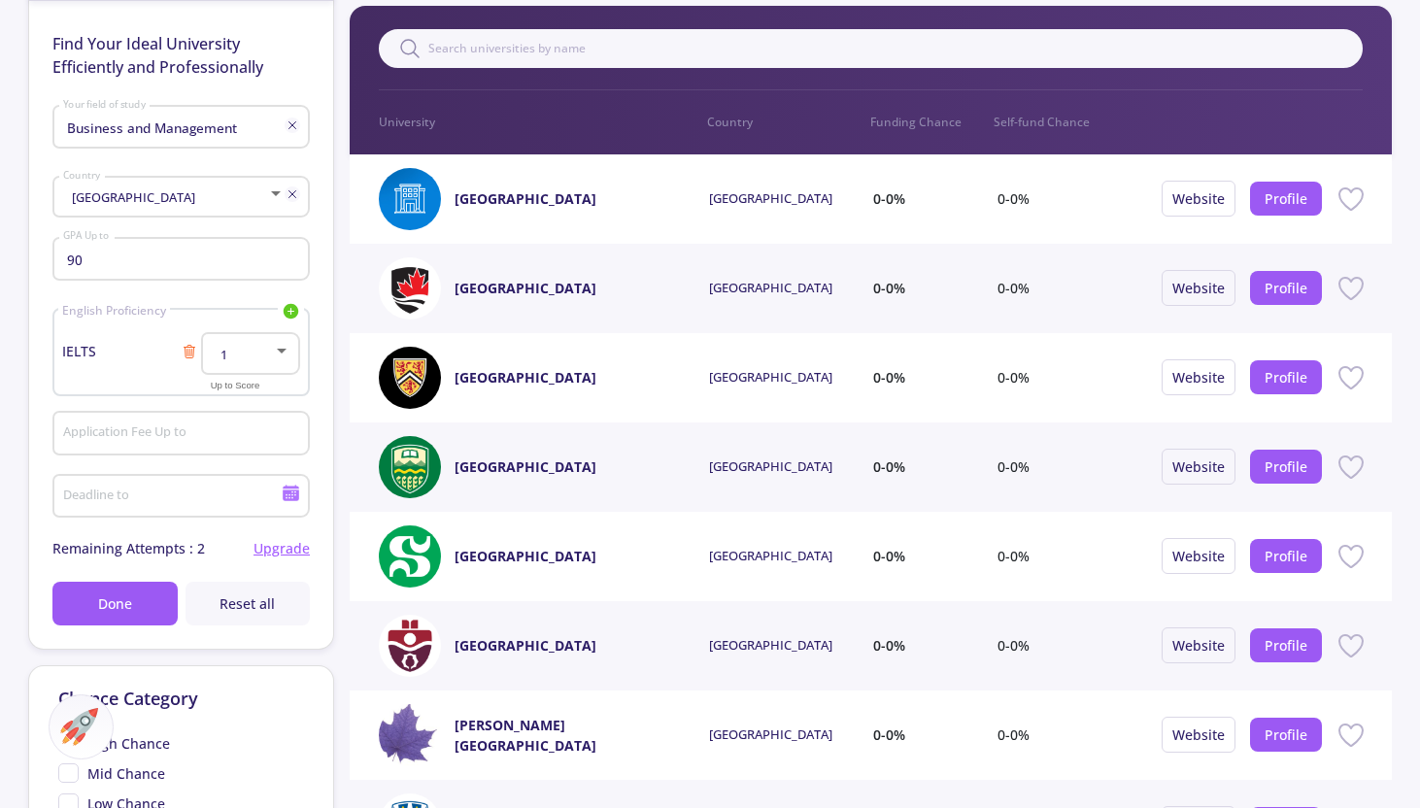
click at [186, 365] on div "IELTS 1 Up to Score" at bounding box center [181, 367] width 238 height 53
click at [189, 357] on icon at bounding box center [189, 352] width 9 height 11
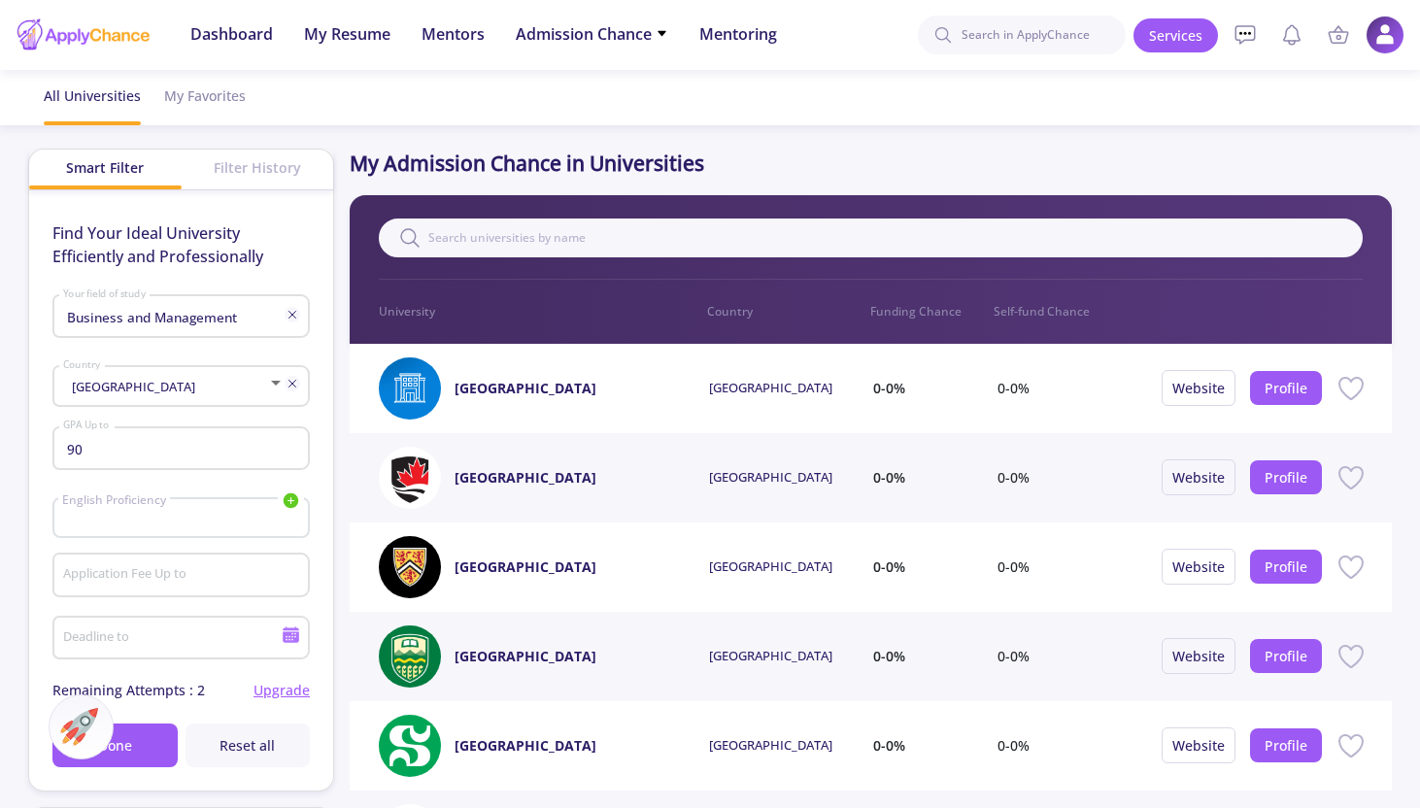
scroll to position [172, 0]
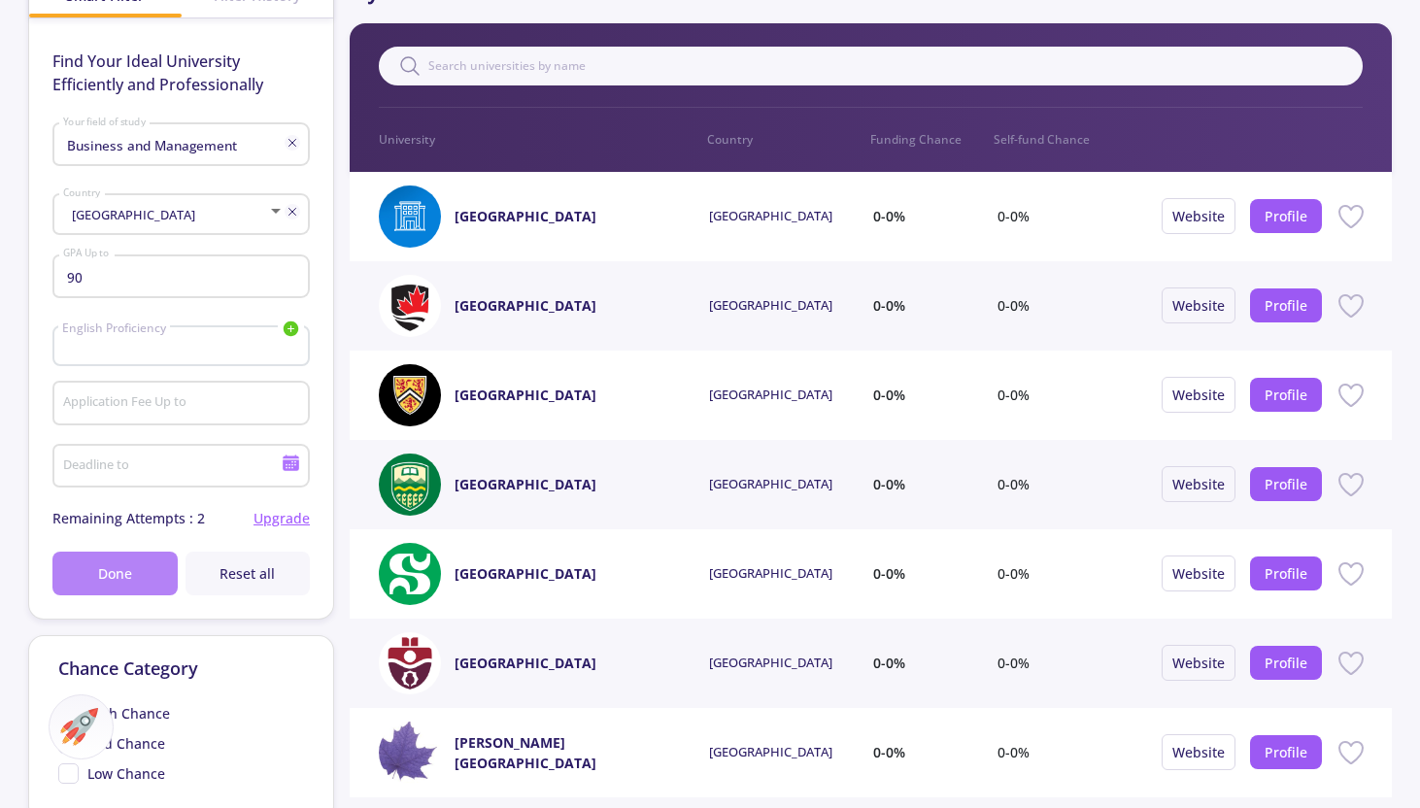
click at [134, 583] on button "Done" at bounding box center [114, 574] width 124 height 44
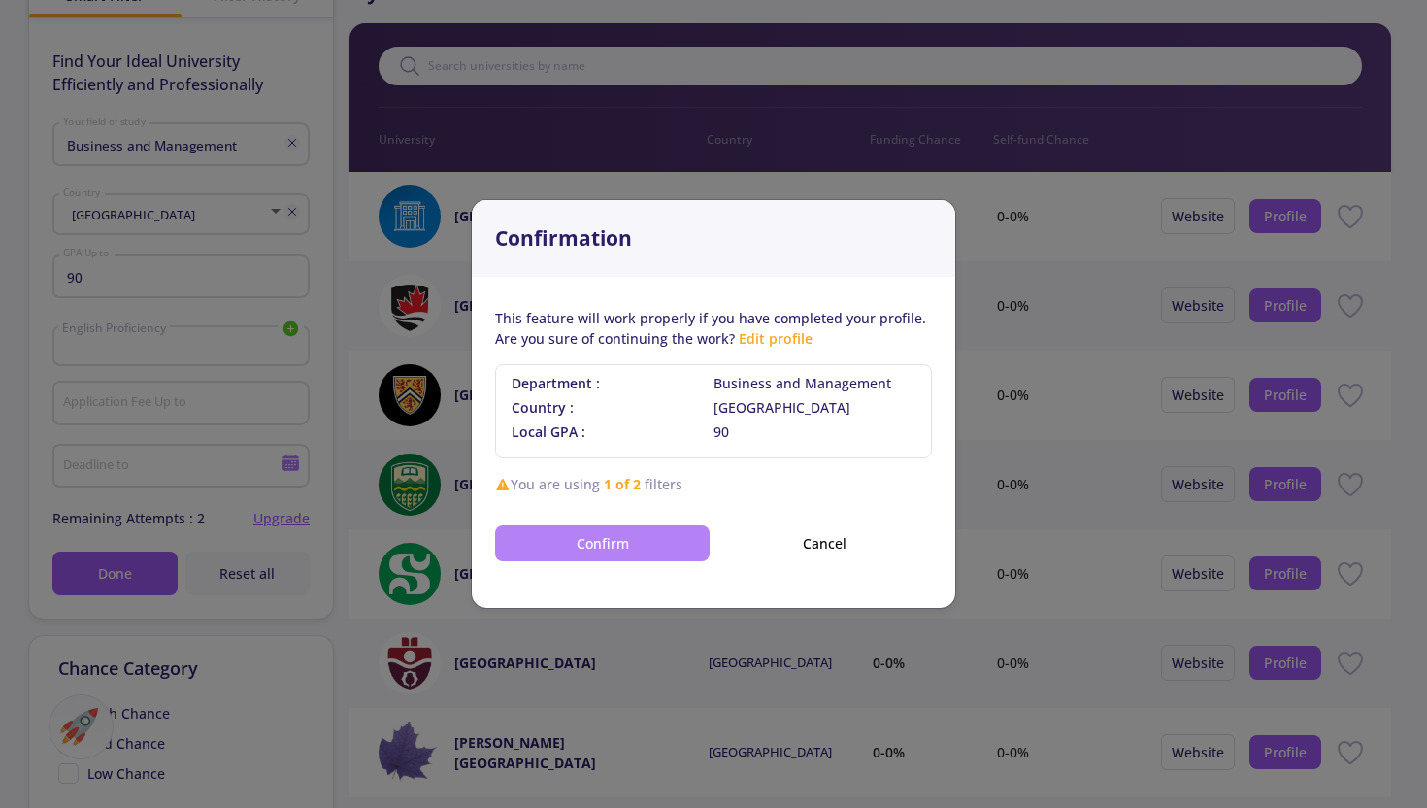
click at [557, 546] on button "Confirm" at bounding box center [602, 543] width 215 height 36
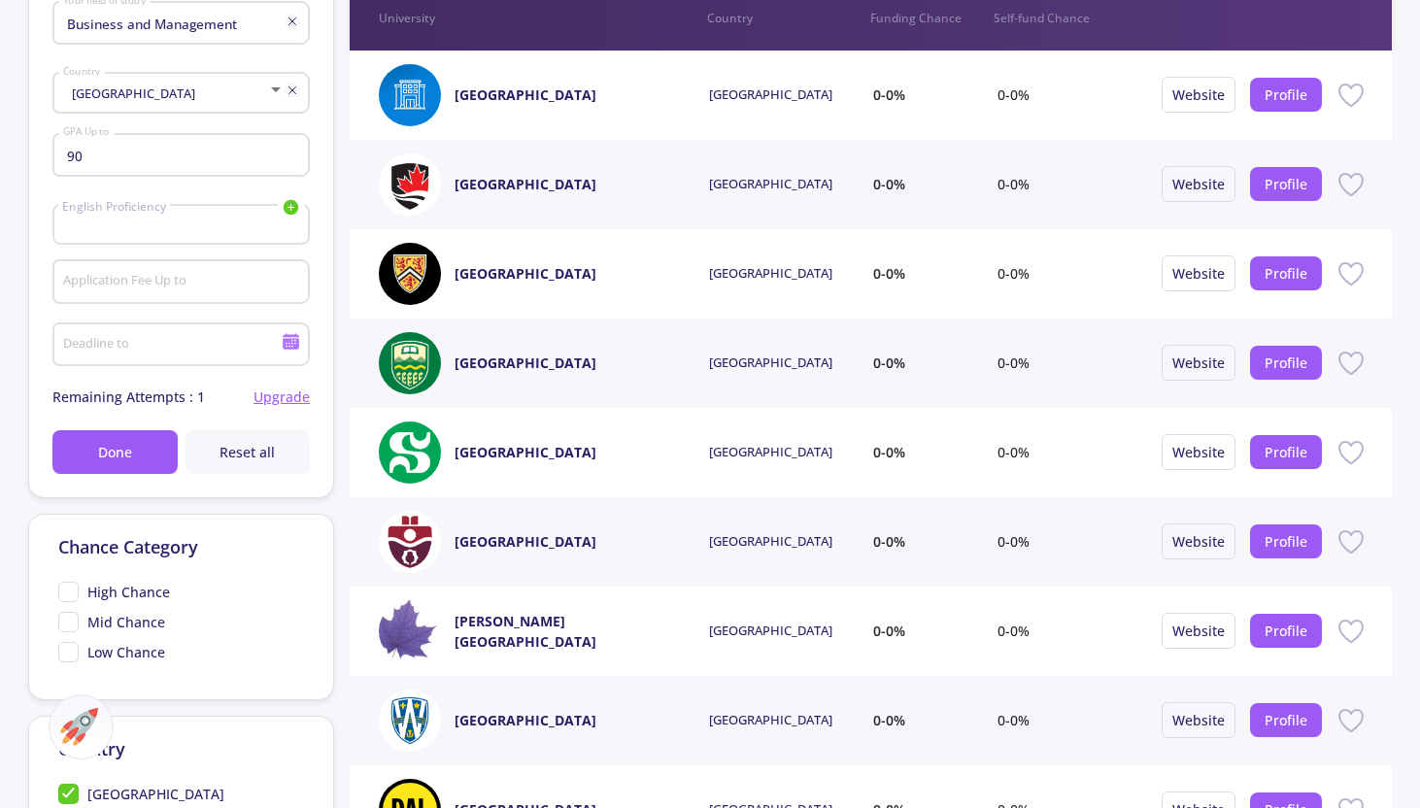
scroll to position [328, 0]
